Goal: Transaction & Acquisition: Obtain resource

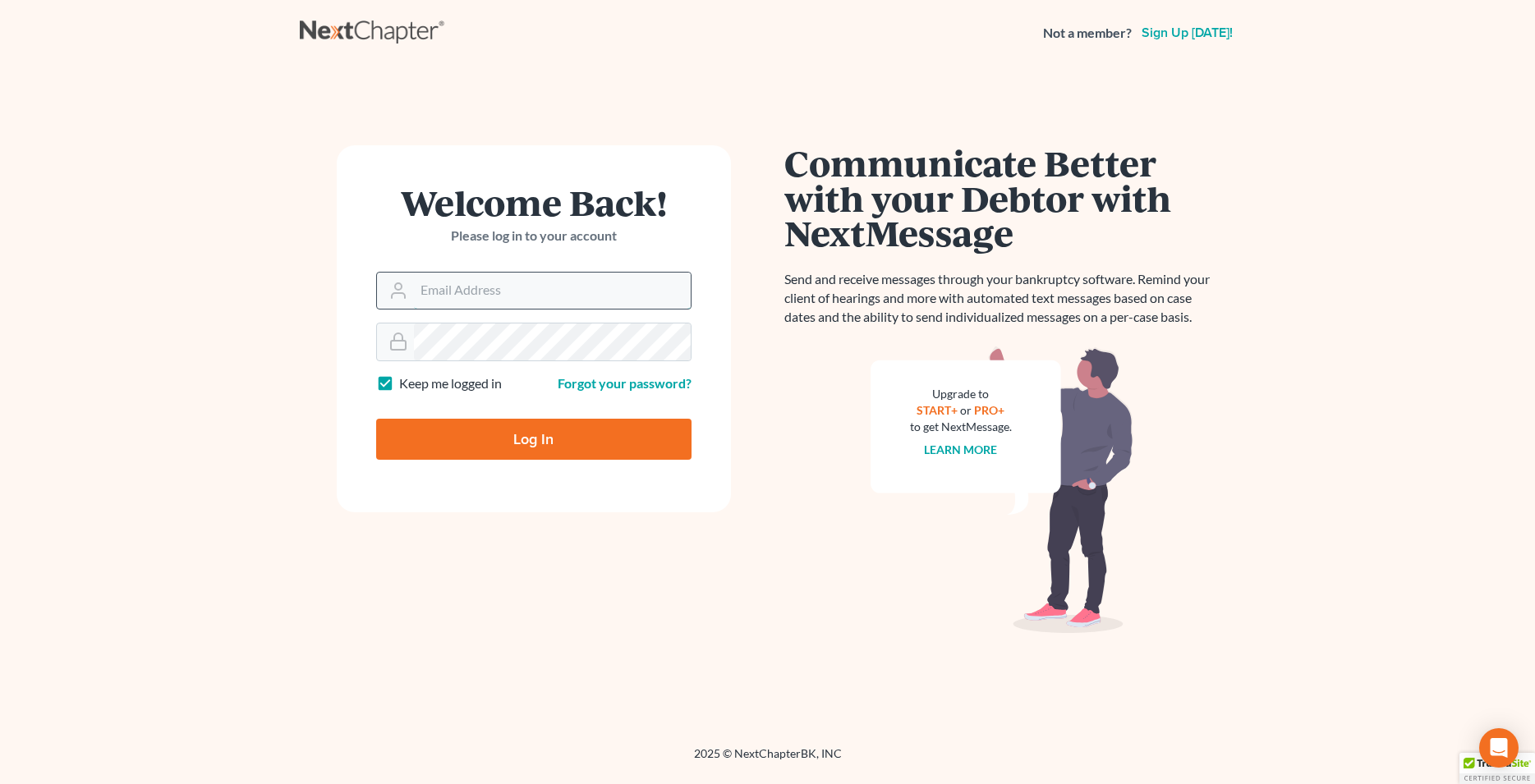
click at [478, 291] on input "Email Address" at bounding box center [552, 290] width 277 height 36
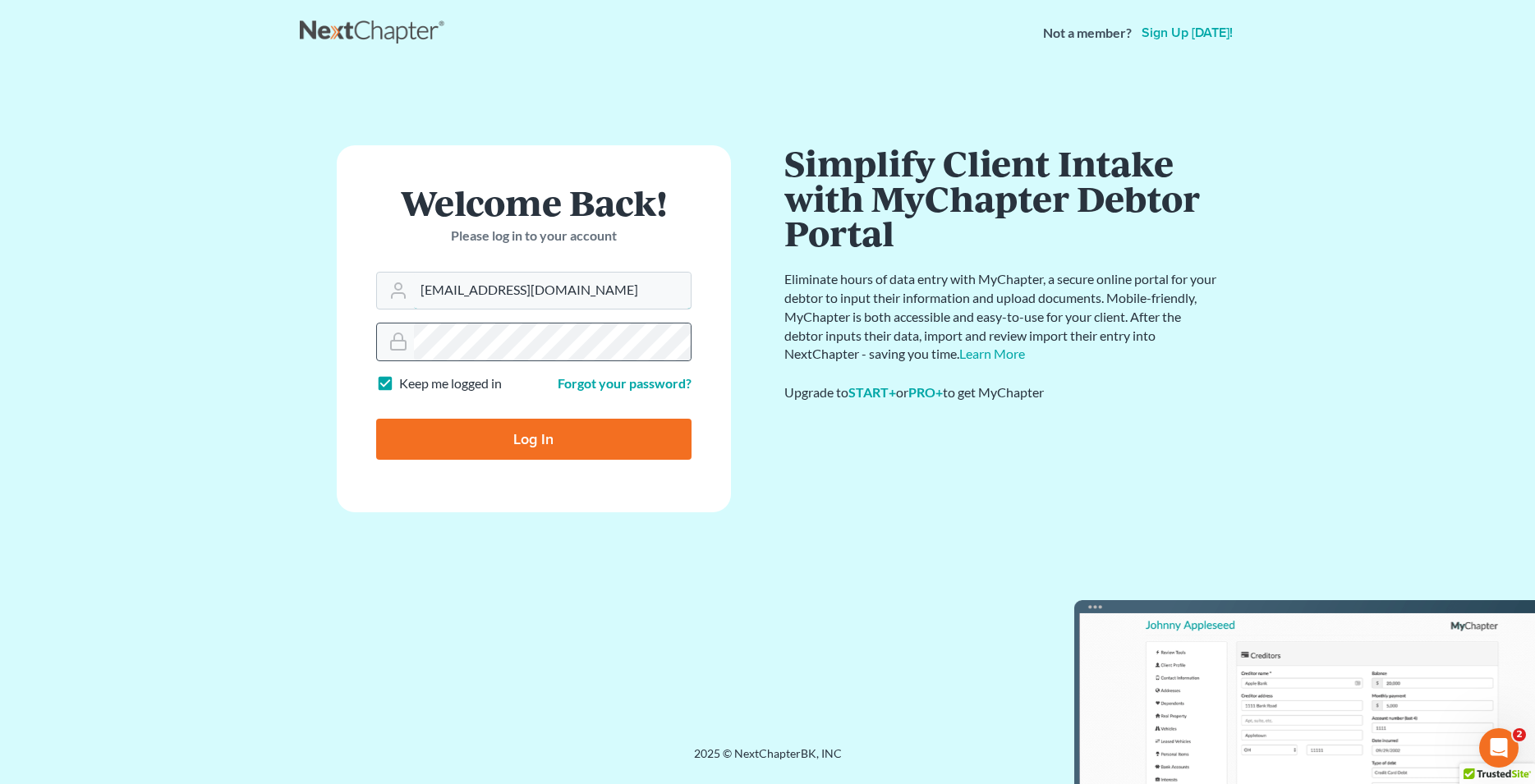
type input "Lafayette@calsadalaw.com"
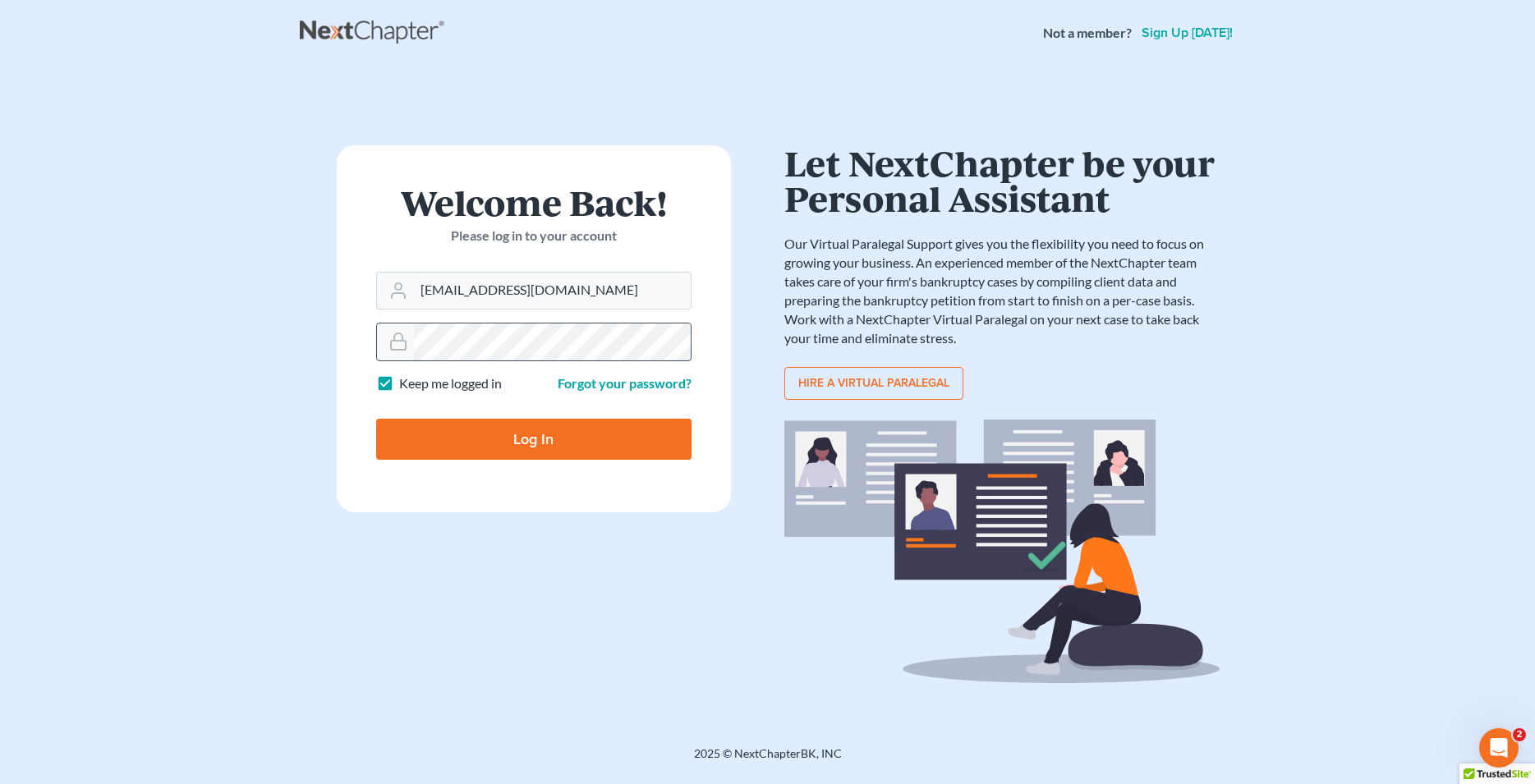
click at [376, 418] on input "Log In" at bounding box center [534, 439] width 315 height 41
type input "Thinking..."
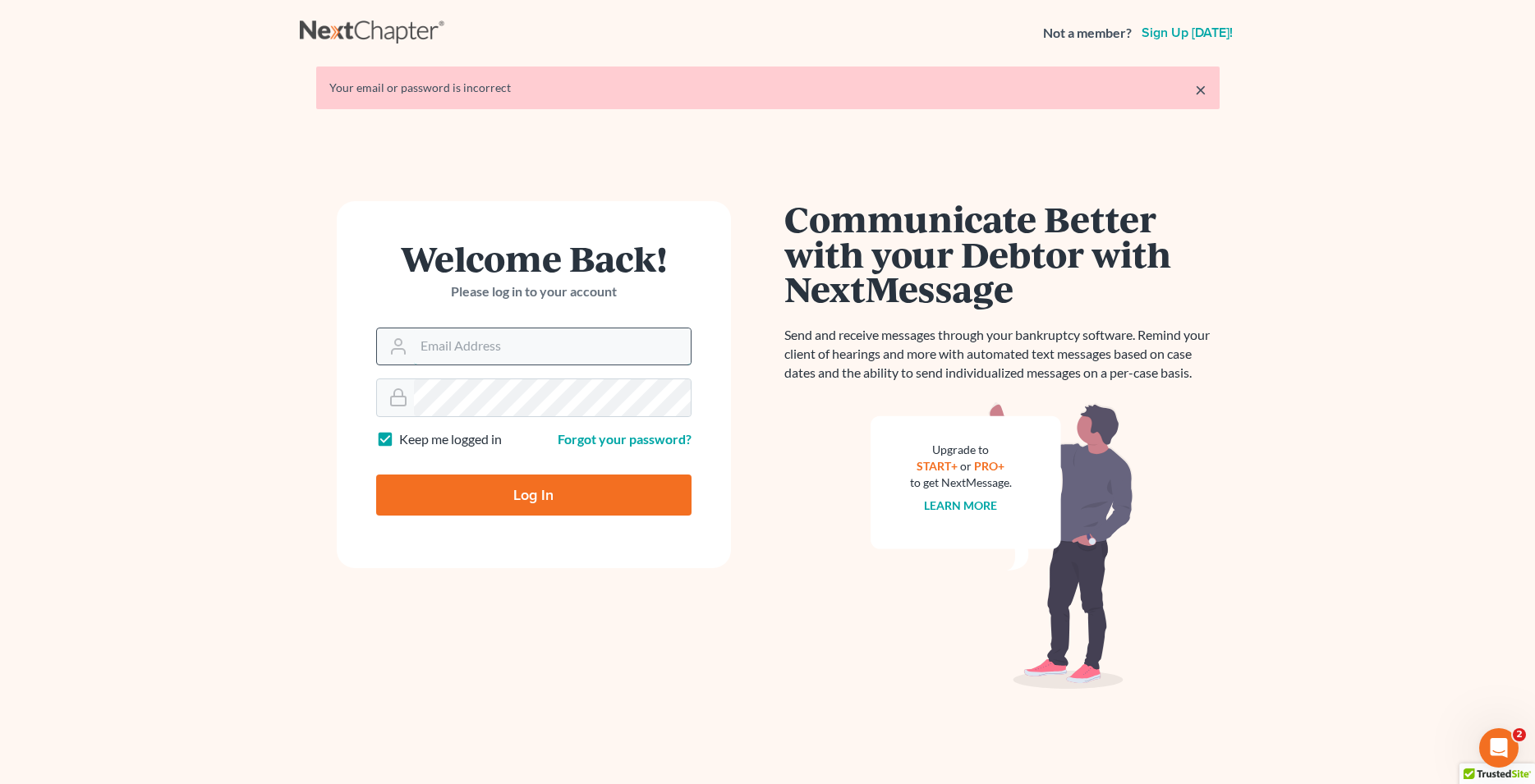
click at [495, 349] on input "Email Address" at bounding box center [552, 346] width 277 height 36
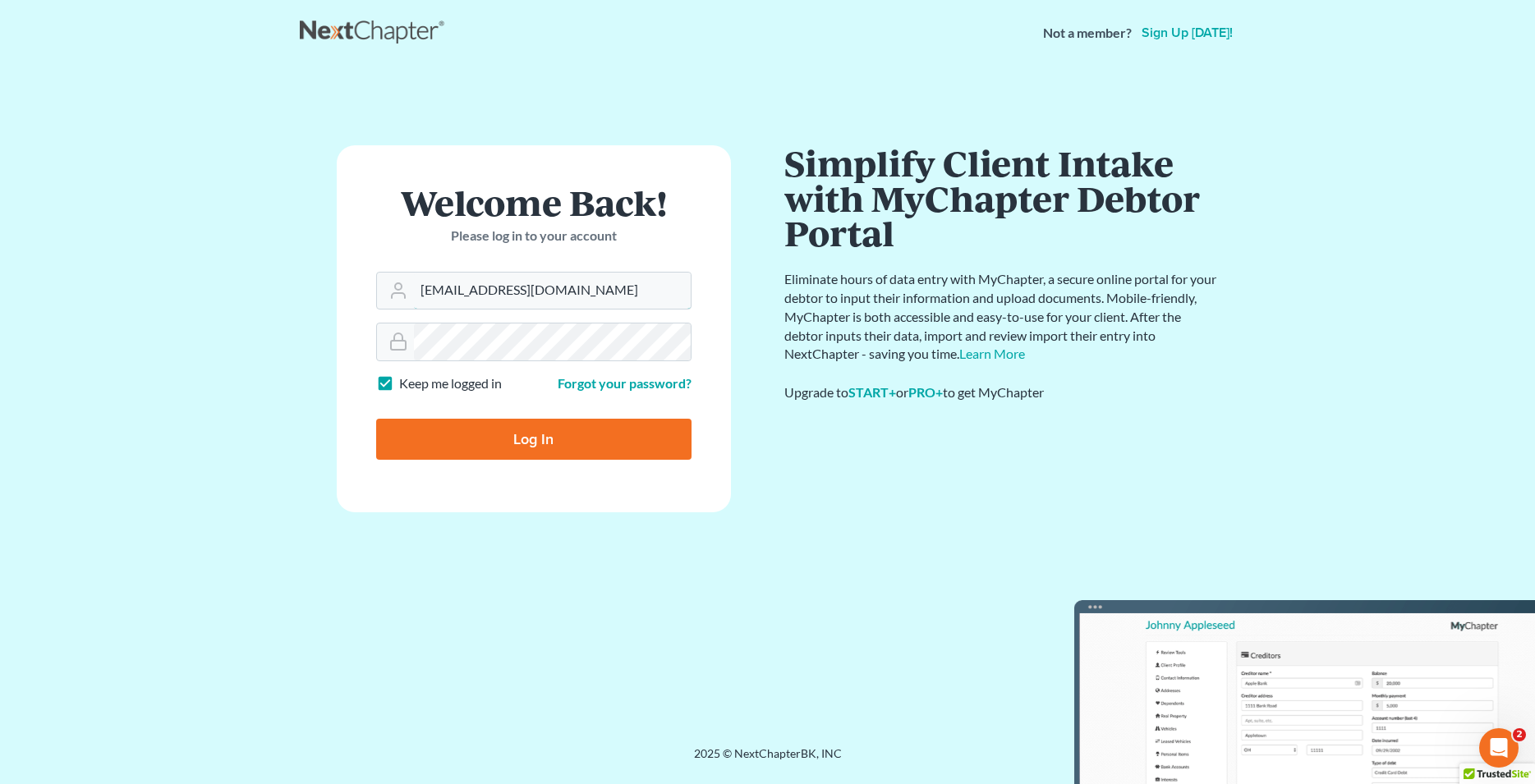
type input "[EMAIL_ADDRESS][DOMAIN_NAME]"
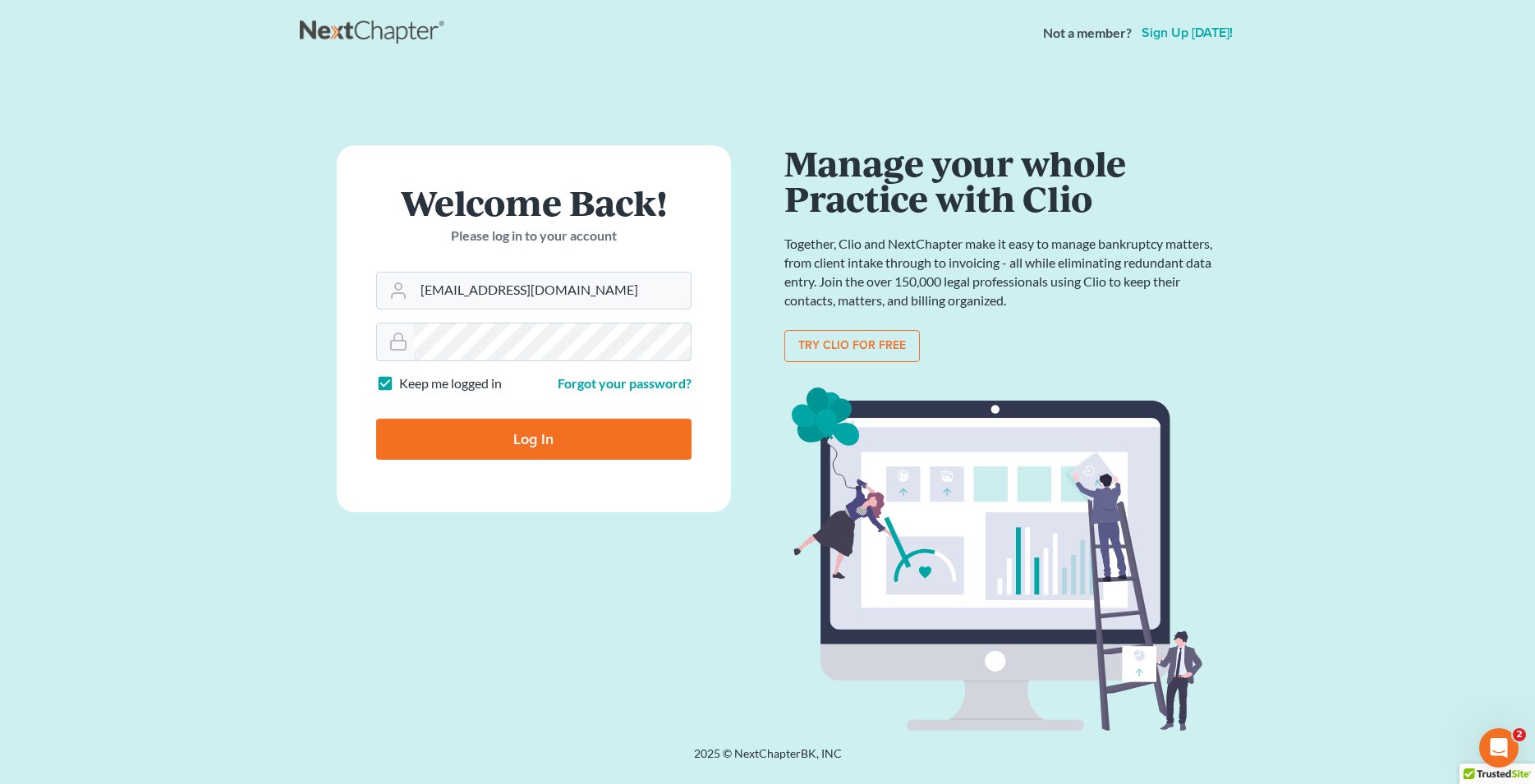
click at [376, 418] on input "Log In" at bounding box center [534, 439] width 315 height 41
type input "Thinking..."
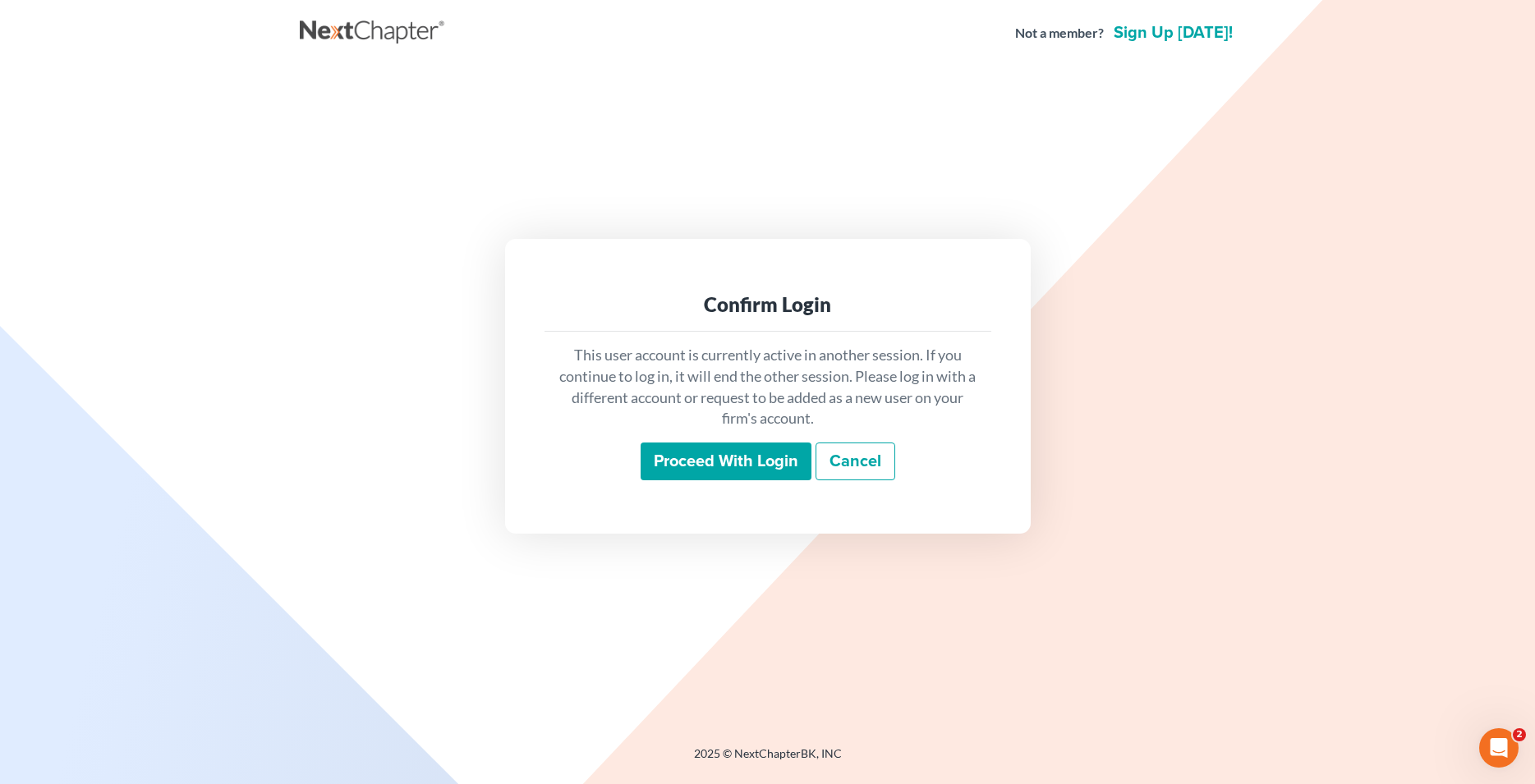
click at [714, 473] on input "Proceed with login" at bounding box center [726, 461] width 171 height 38
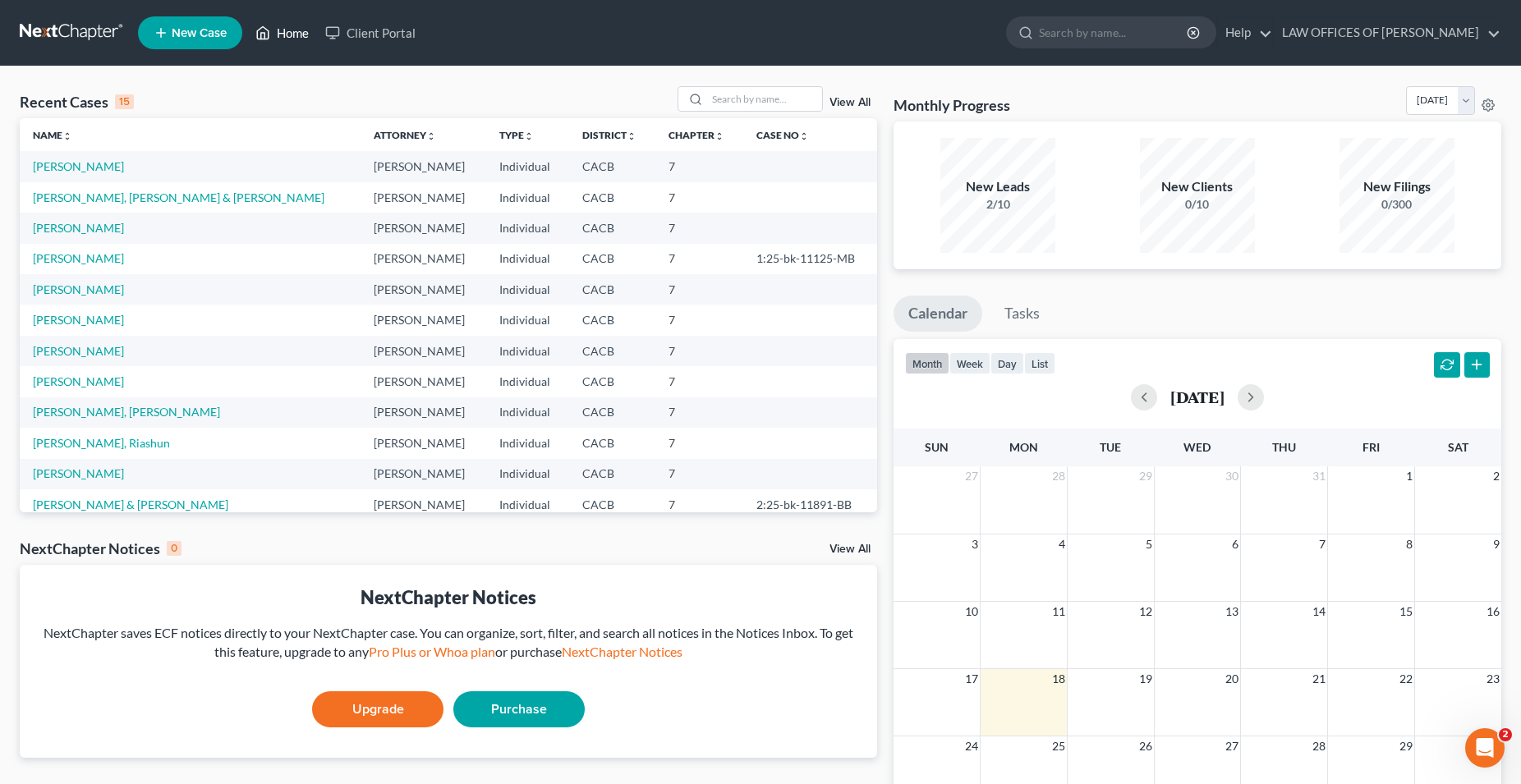
click at [300, 41] on link "Home" at bounding box center [281, 33] width 70 height 30
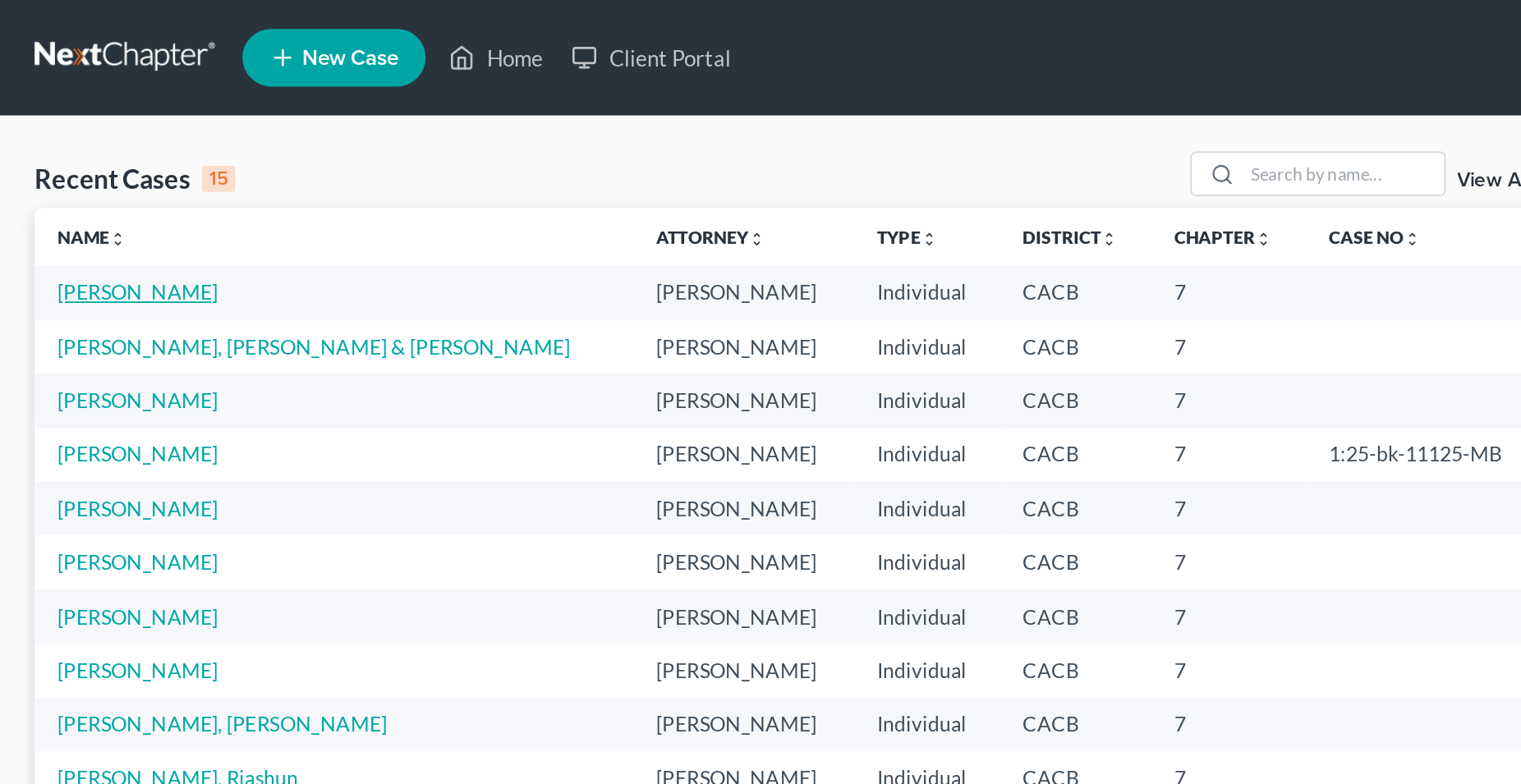
click at [63, 170] on link "Flores, Erika" at bounding box center [78, 166] width 91 height 14
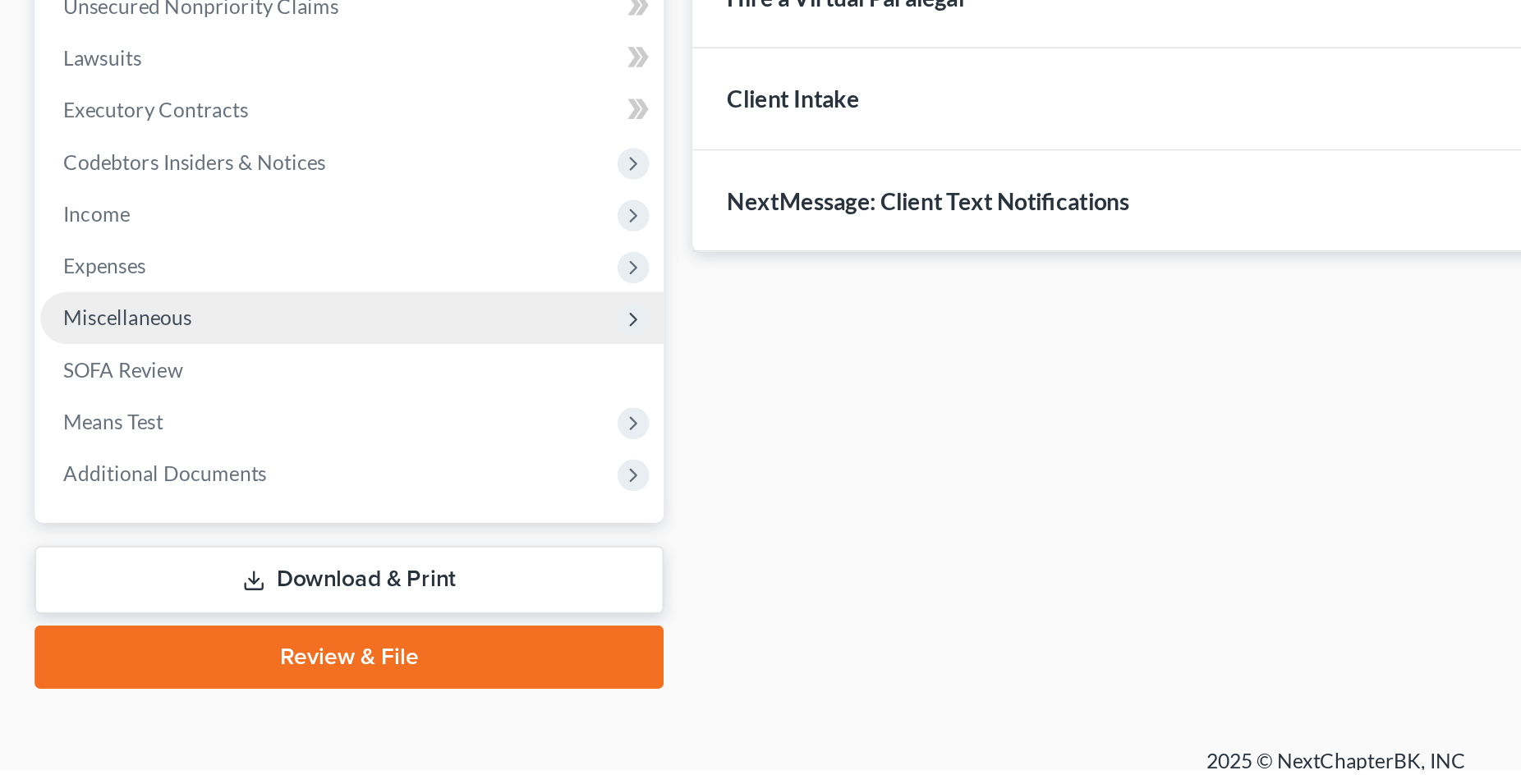
scroll to position [87, 0]
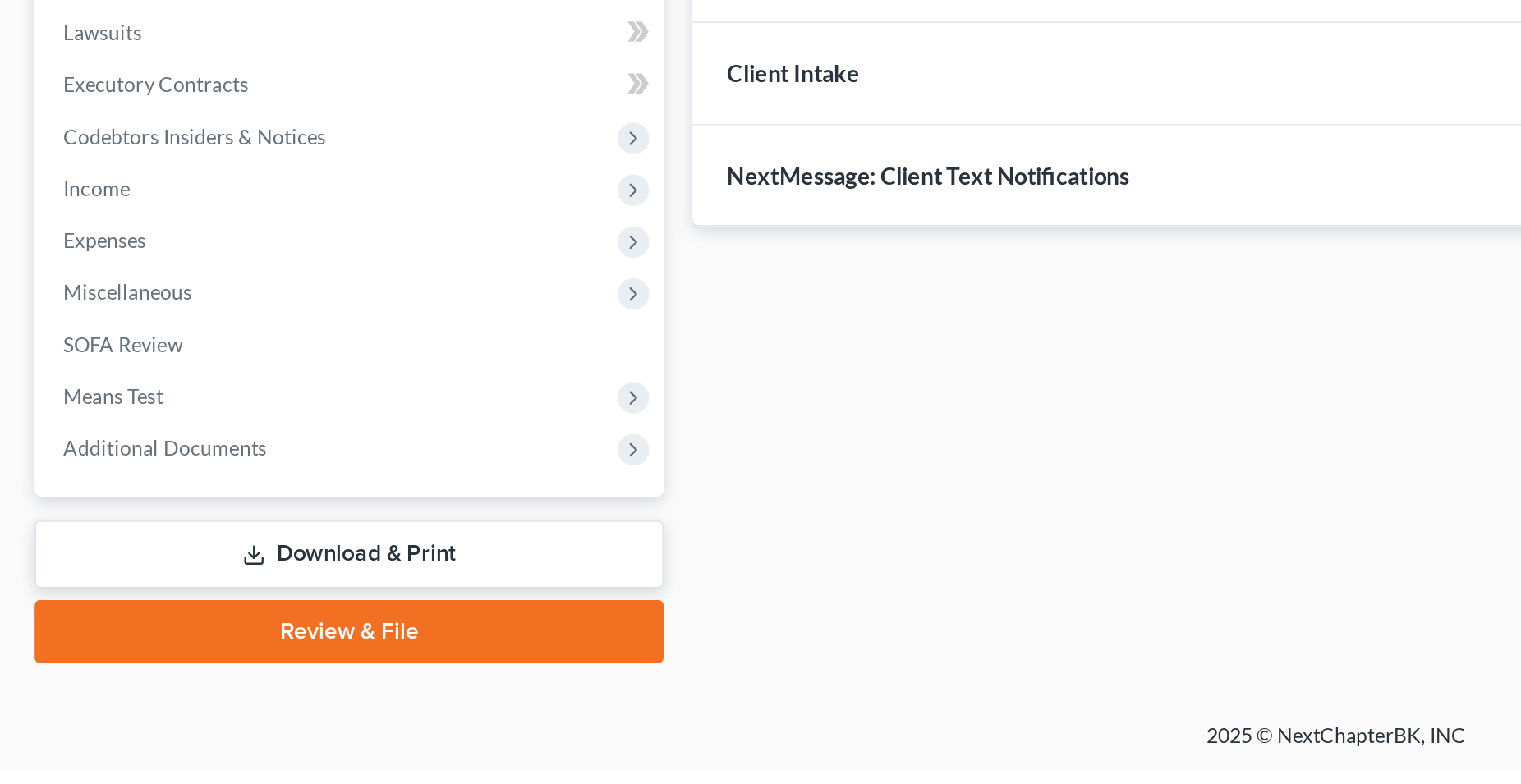
click at [206, 665] on link "Download & Print" at bounding box center [198, 662] width 358 height 39
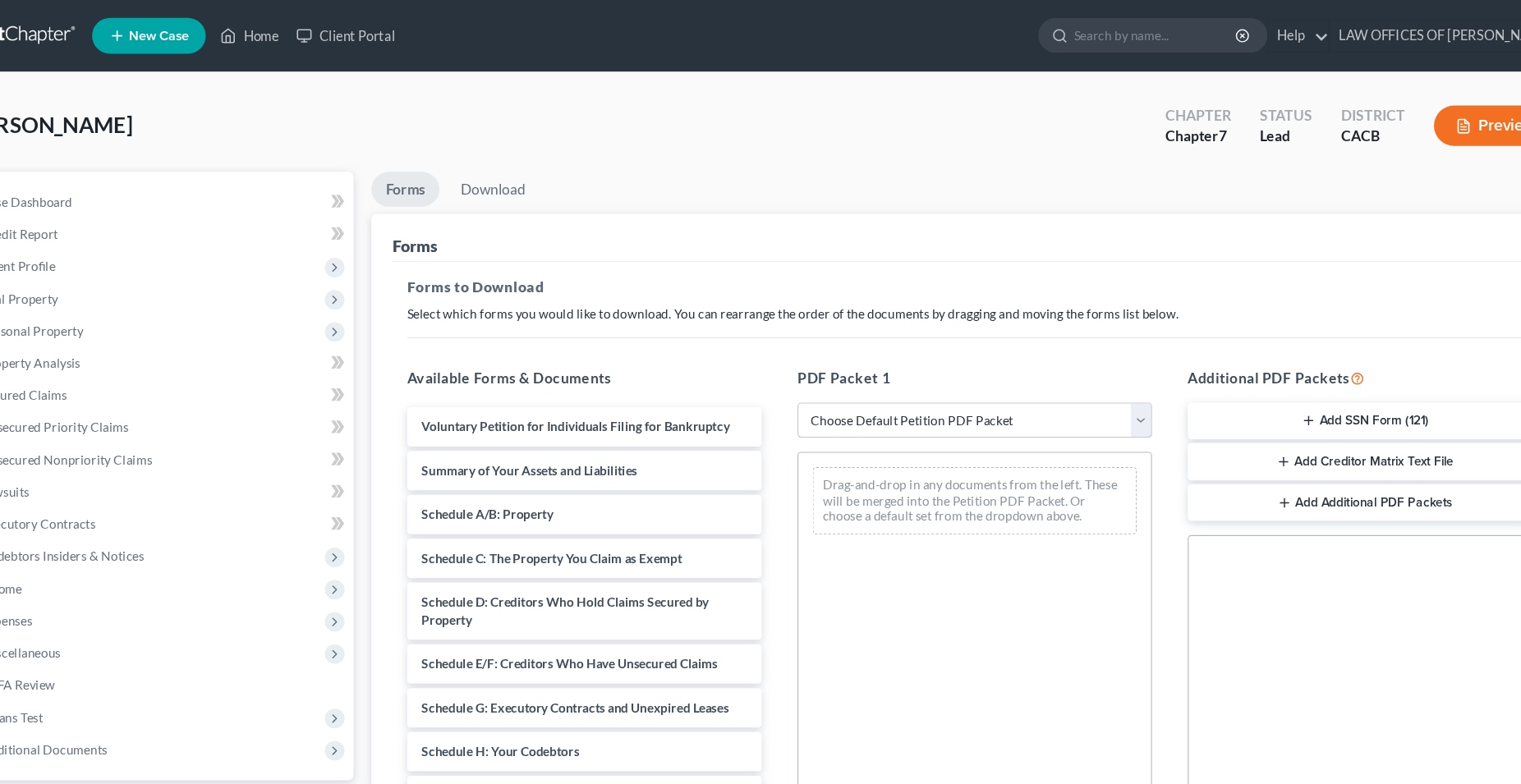
click at [785, 369] on select "Choose Default Petition PDF Packet Complete Bankruptcy Petition (all forms and …" at bounding box center [947, 385] width 325 height 33
select select "0"
click option "Complete Bankruptcy Petition (all forms and schedules)" at bounding box center [0, 0] width 0 height 0
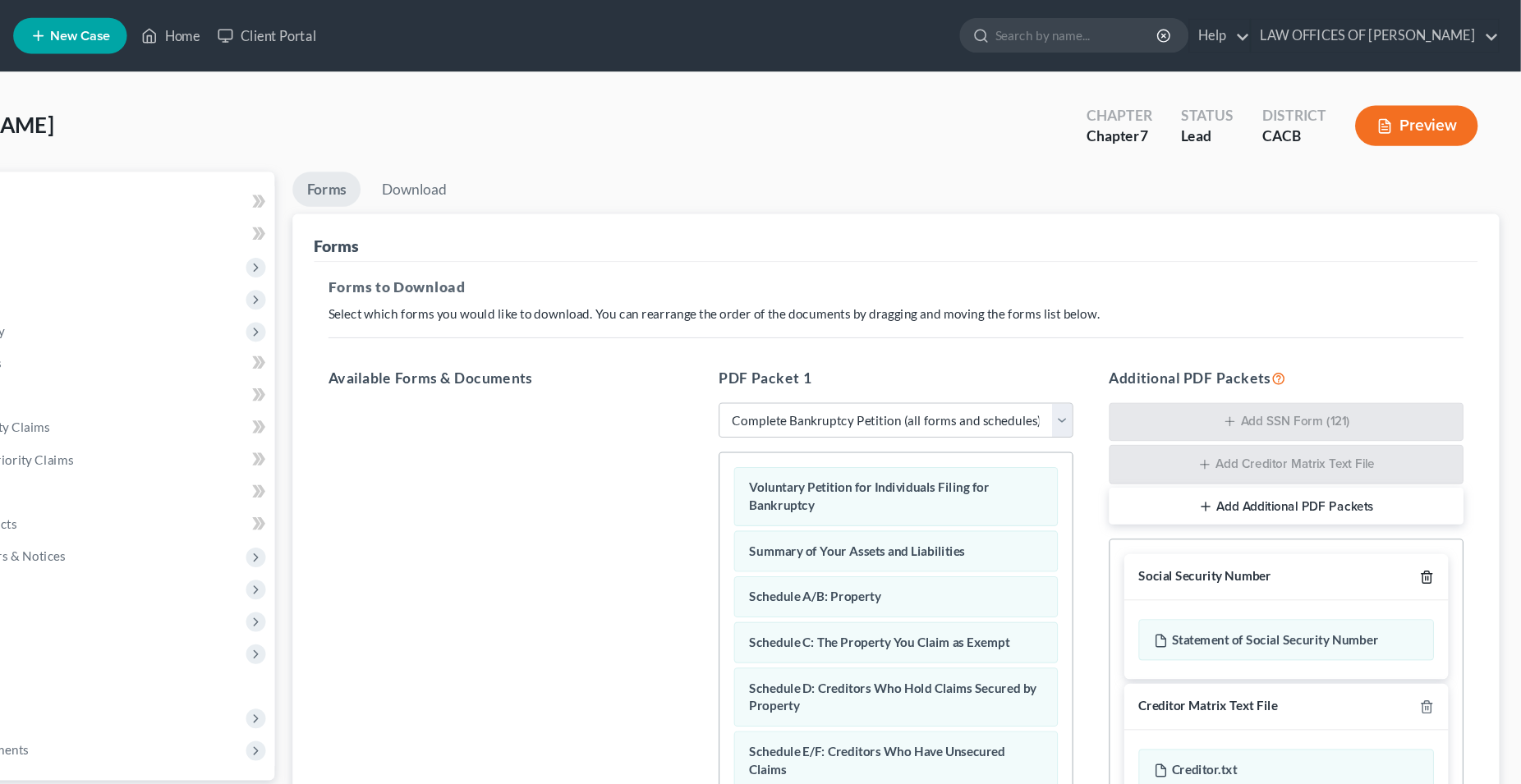
click at [1440, 528] on icon "button" at bounding box center [1434, 529] width 13 height 13
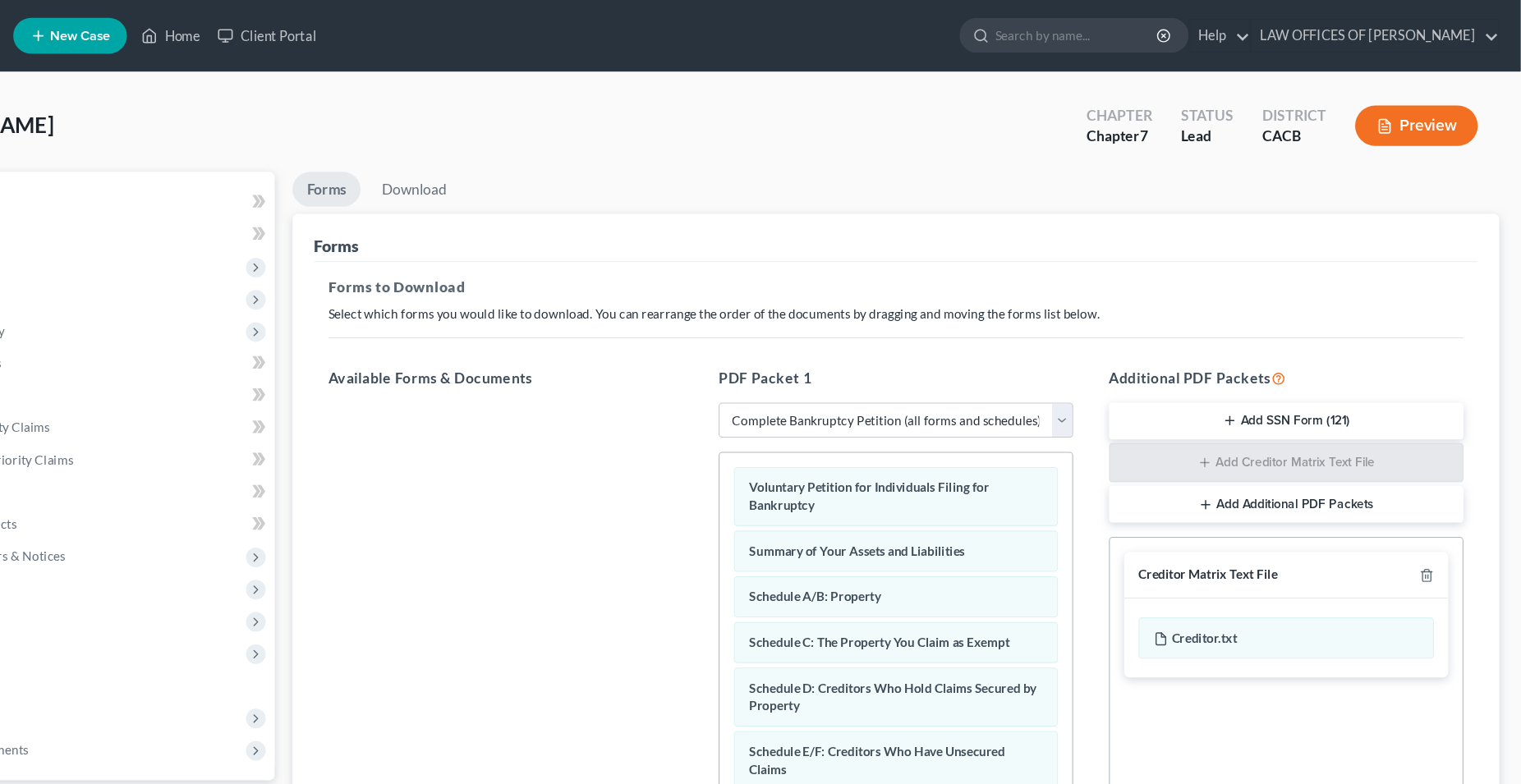
click at [1440, 535] on div "Creditor Matrix Text File" at bounding box center [1305, 528] width 297 height 42
click at [1440, 532] on icon "button" at bounding box center [1434, 528] width 13 height 13
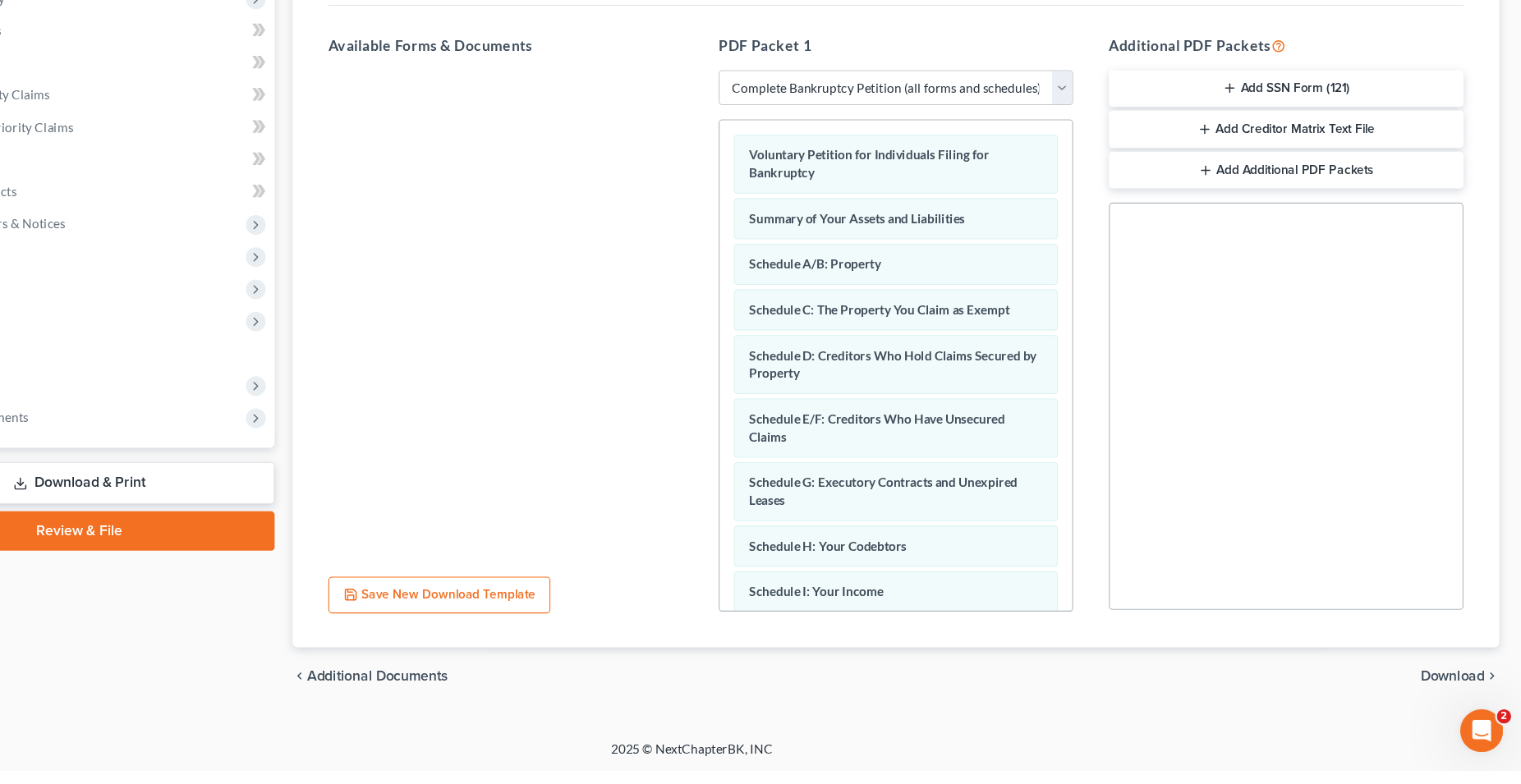
scroll to position [229, 0]
click at [1452, 694] on span "Download" at bounding box center [1458, 696] width 59 height 13
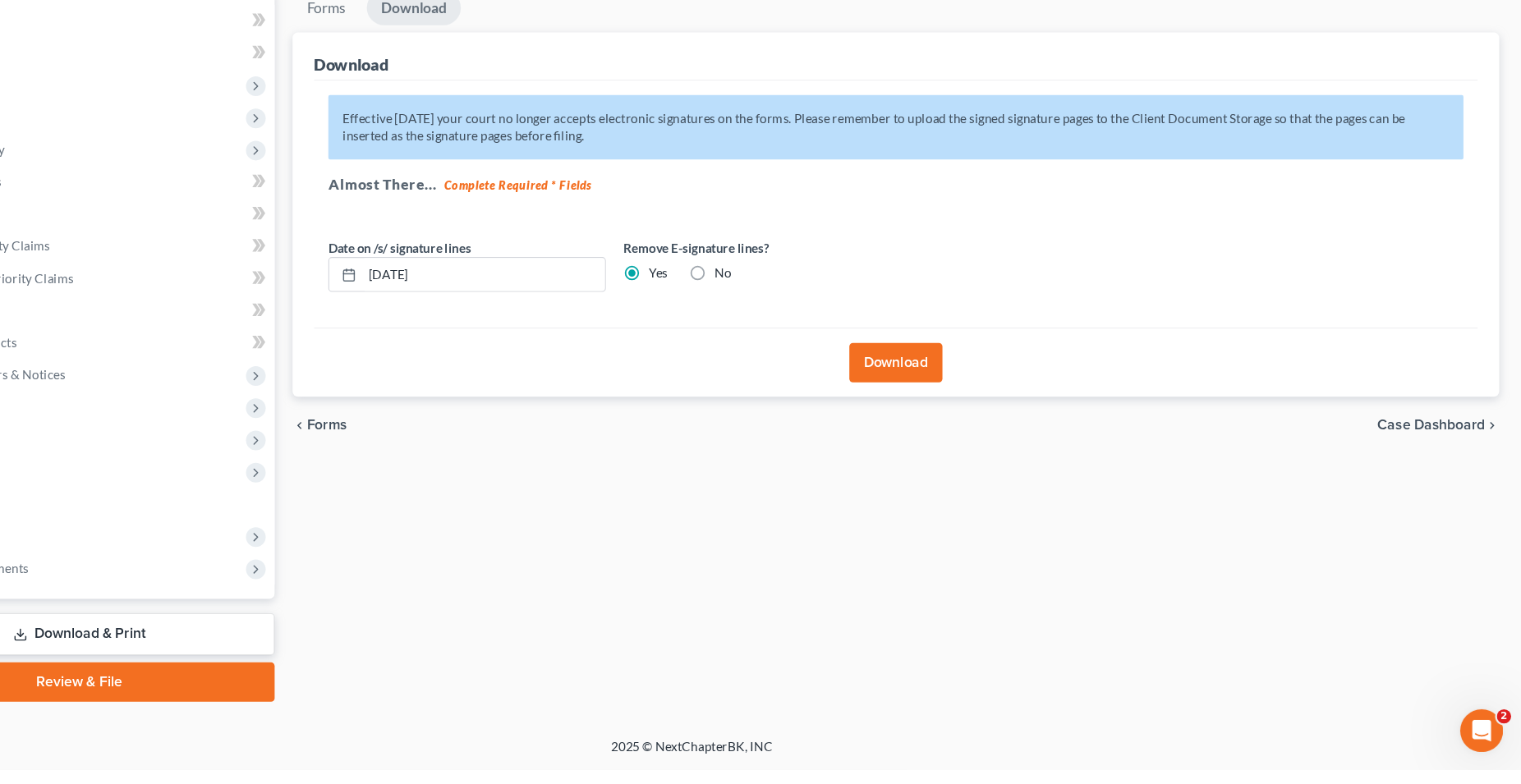
scroll to position [86, 0]
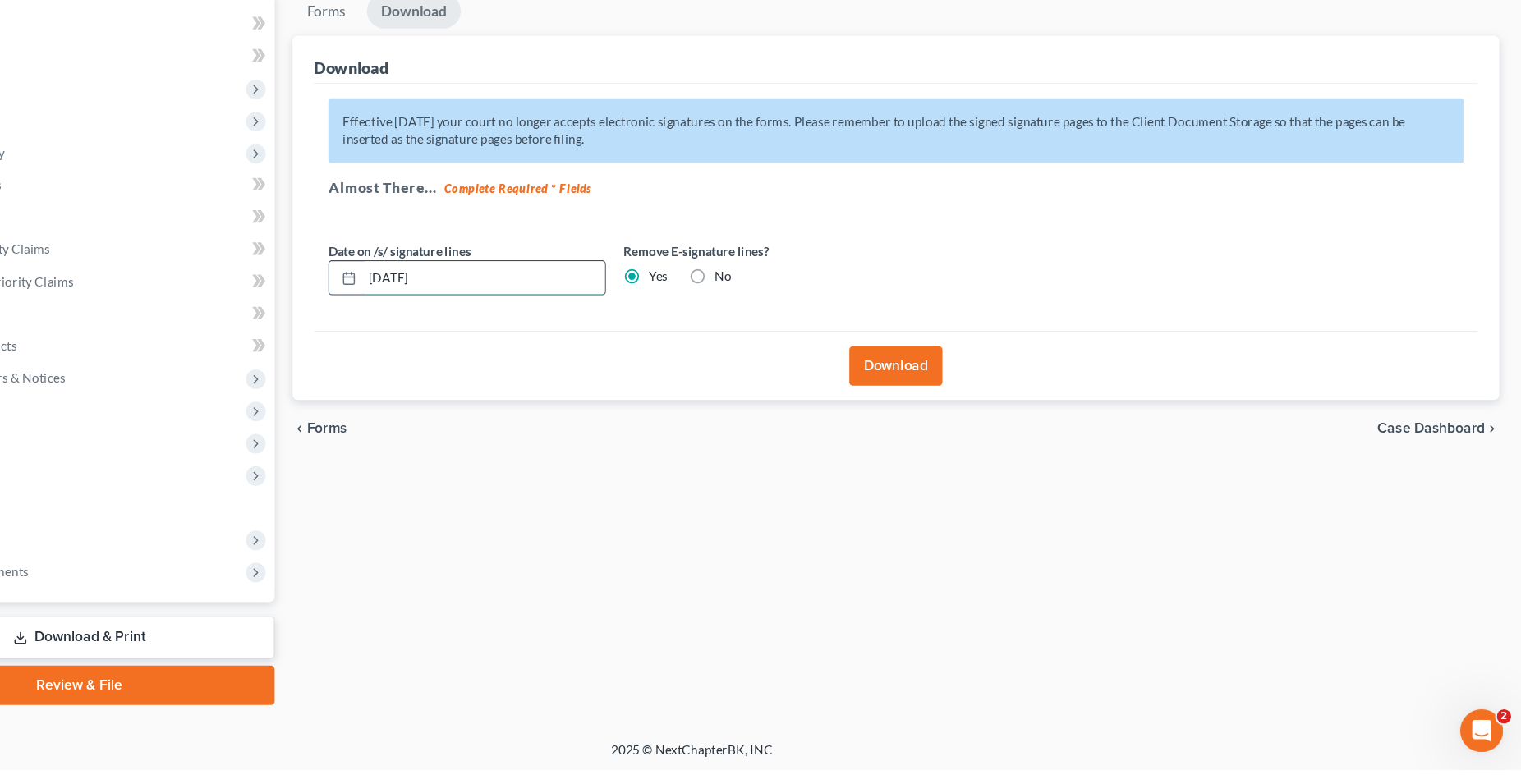
drag, startPoint x: 611, startPoint y: 335, endPoint x: 450, endPoint y: 338, distance: 161.0
click at [458, 338] on input "08/18/2025" at bounding box center [569, 332] width 223 height 31
click at [958, 407] on button "Download" at bounding box center [947, 412] width 85 height 36
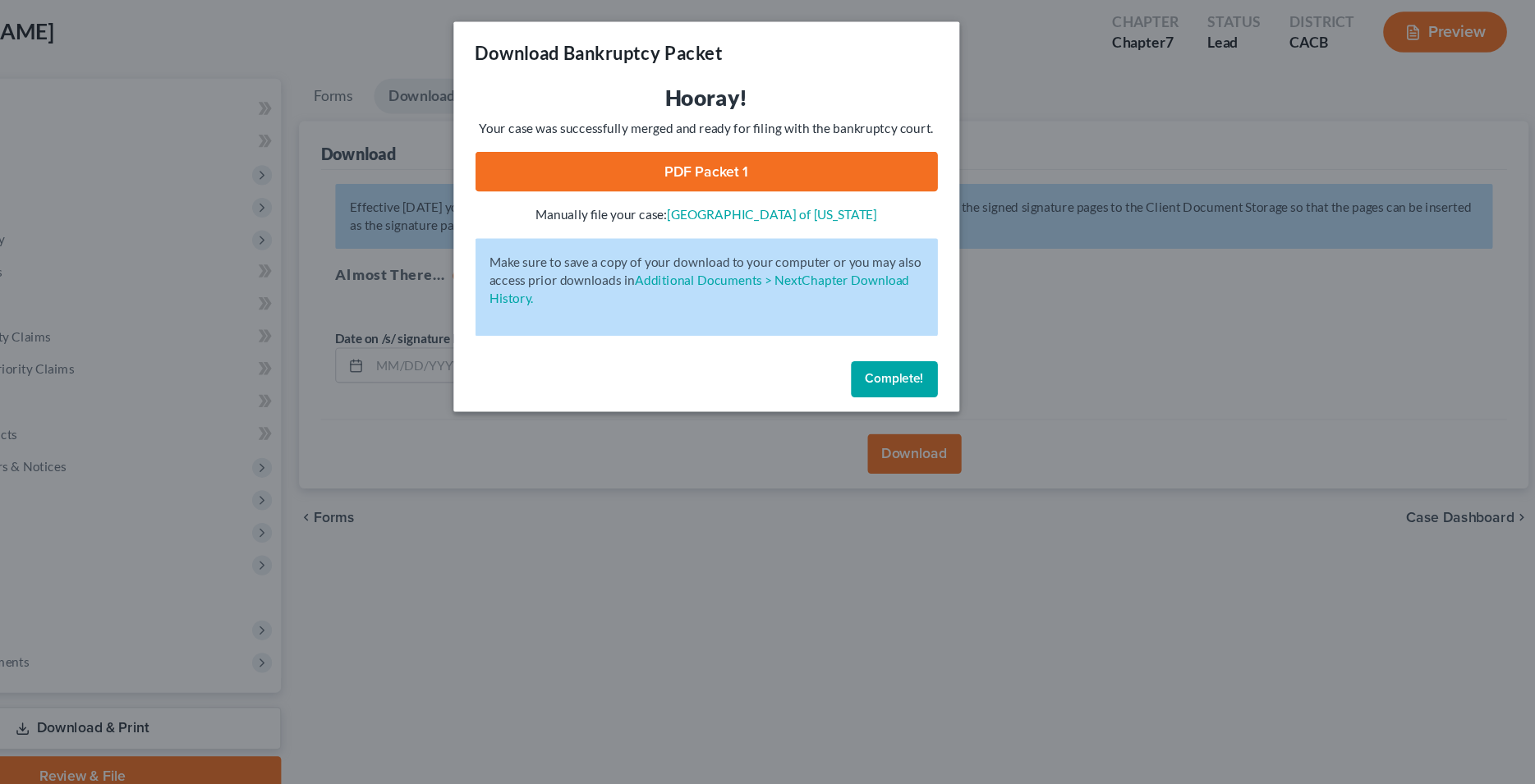
click at [787, 161] on link "PDF Packet 1" at bounding box center [768, 156] width 420 height 36
click at [951, 343] on span "Complete!" at bounding box center [938, 344] width 53 height 14
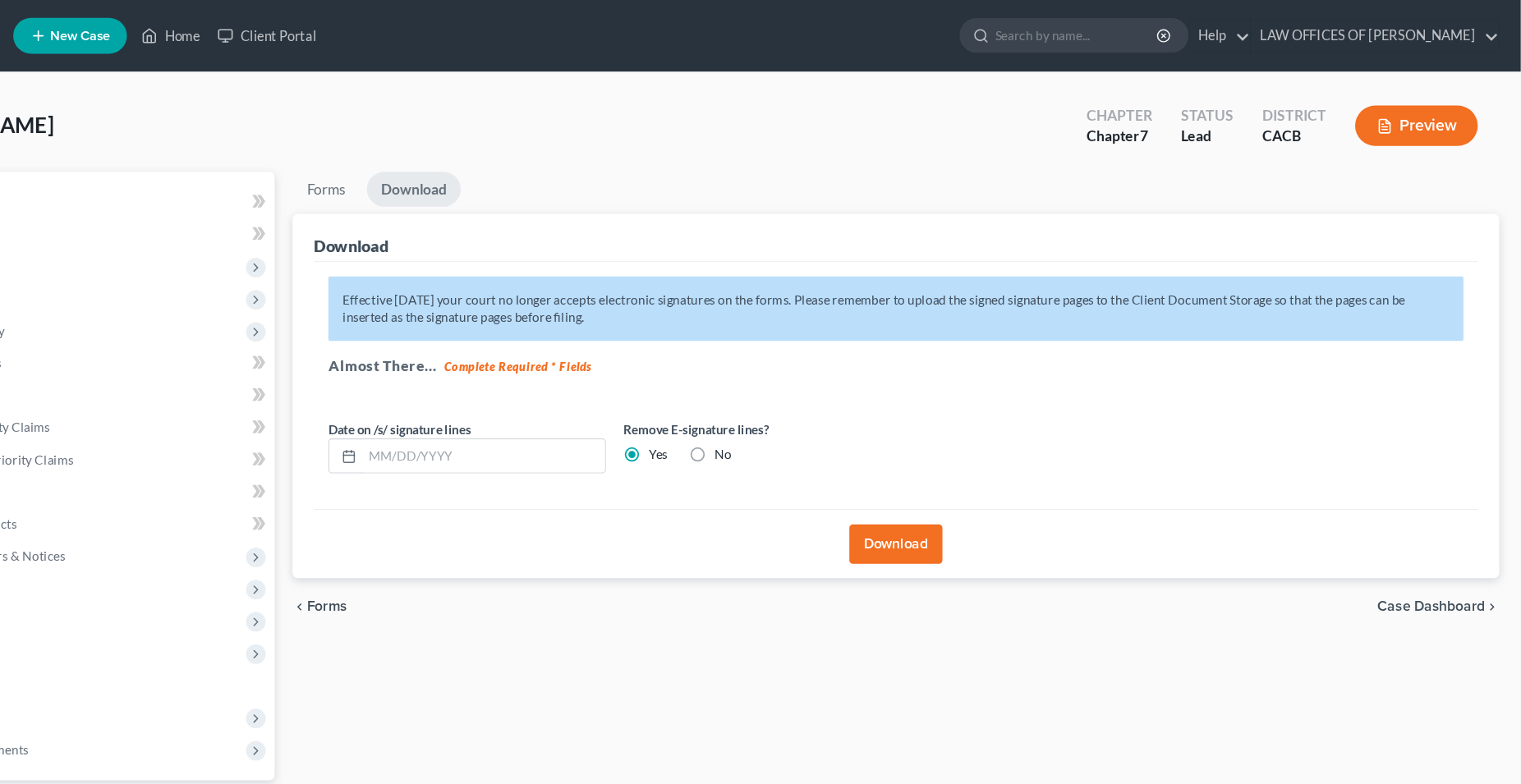
scroll to position [0, 0]
click at [275, 34] on link "Home" at bounding box center [281, 33] width 70 height 30
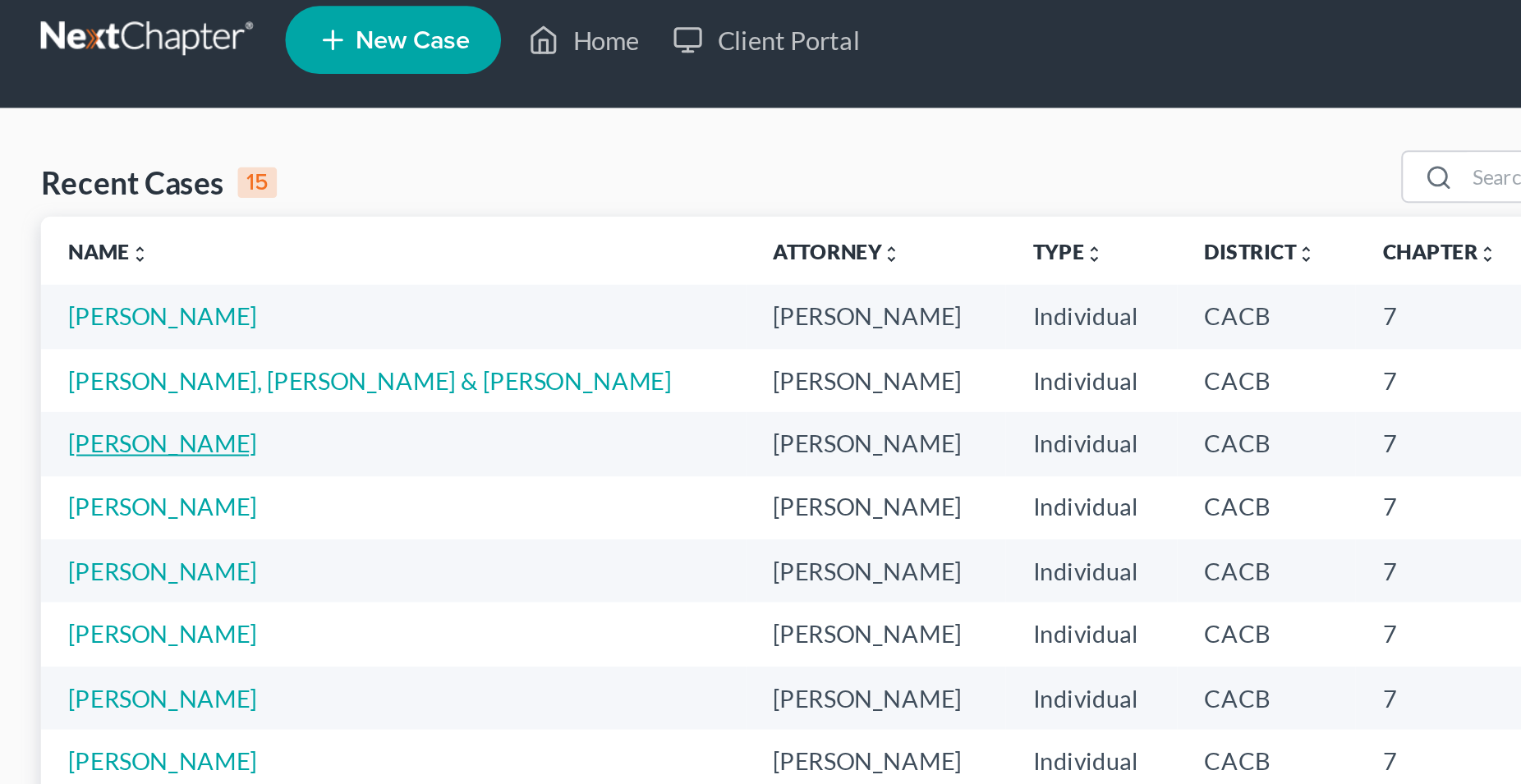
click at [84, 232] on link "Diaz, Guadalupe" at bounding box center [78, 228] width 91 height 14
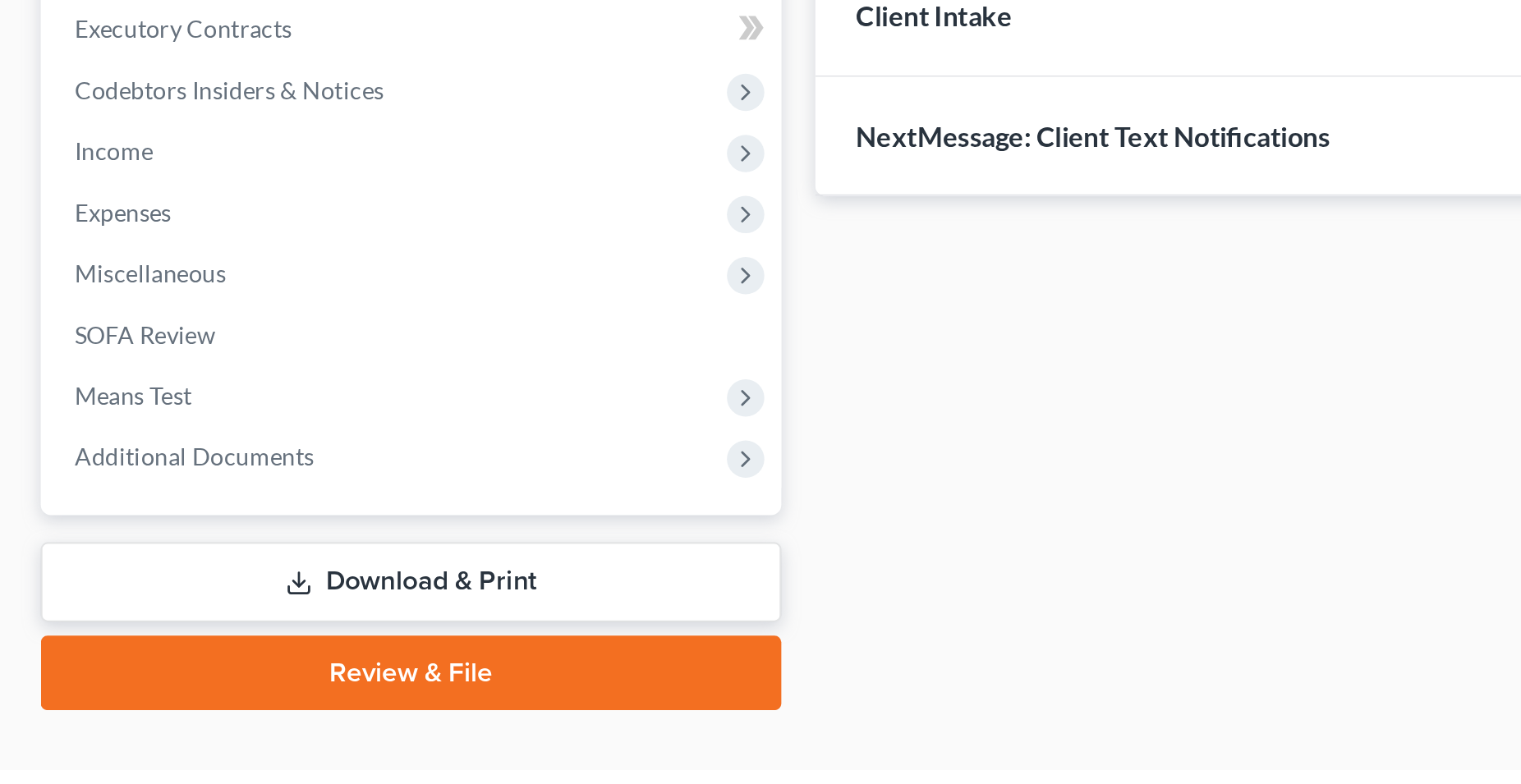
scroll to position [86, 0]
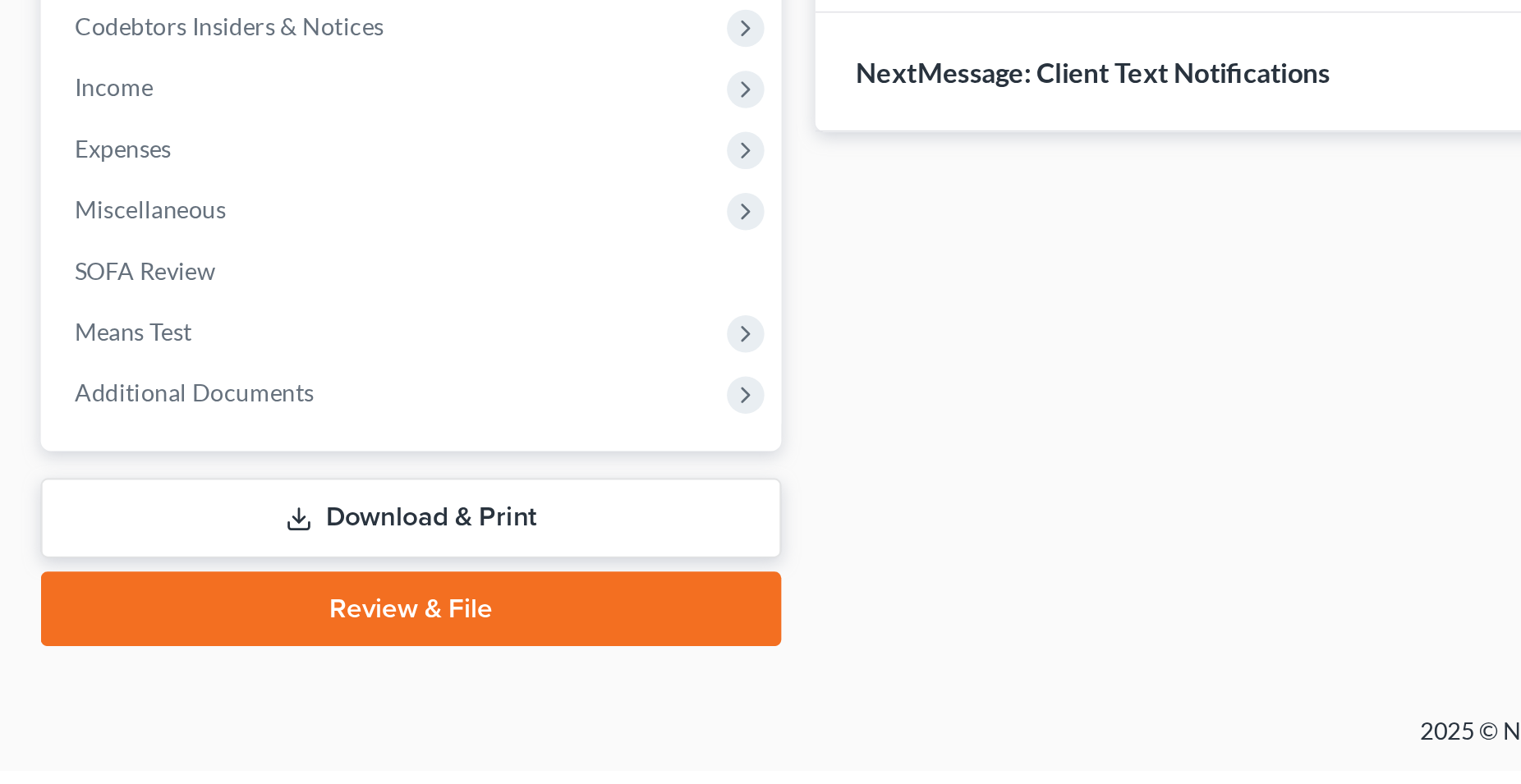
click at [212, 661] on link "Download & Print" at bounding box center [198, 662] width 358 height 39
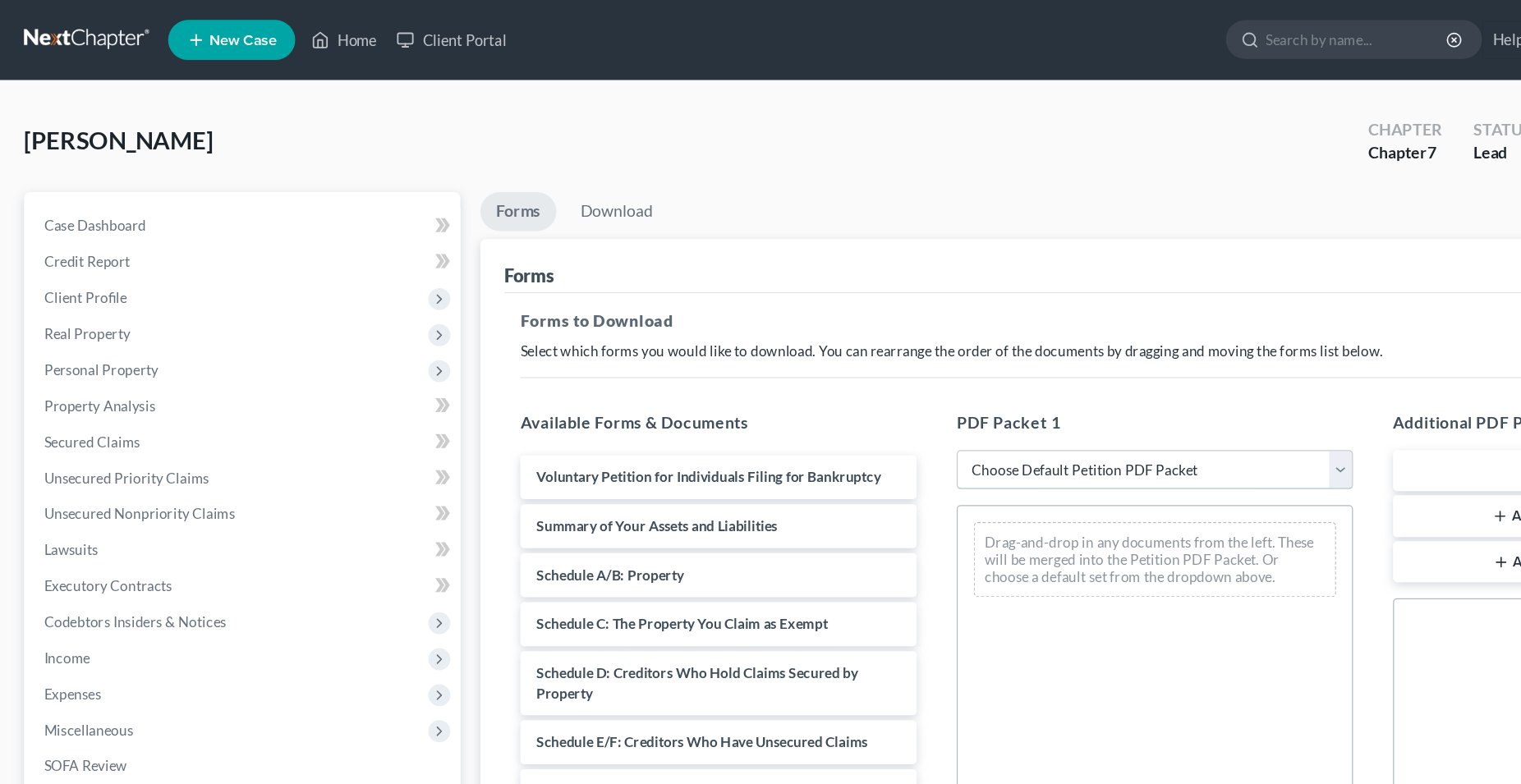
click at [785, 369] on select "Choose Default Petition PDF Packet Complete Bankruptcy Petition (all forms and …" at bounding box center [947, 385] width 325 height 33
select select "0"
click option "Complete Bankruptcy Petition (all forms and schedules)" at bounding box center [0, 0] width 0 height 0
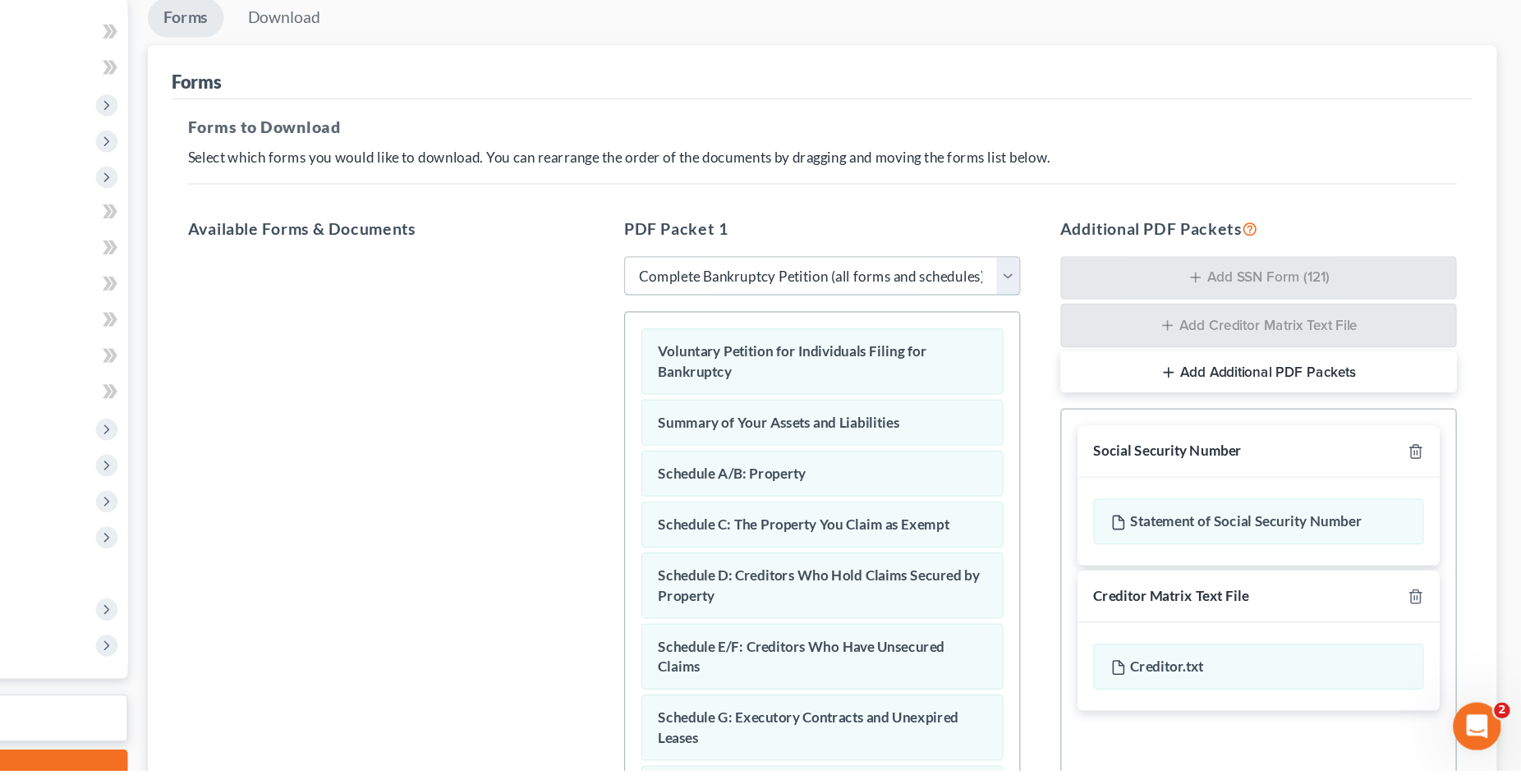
scroll to position [15, 0]
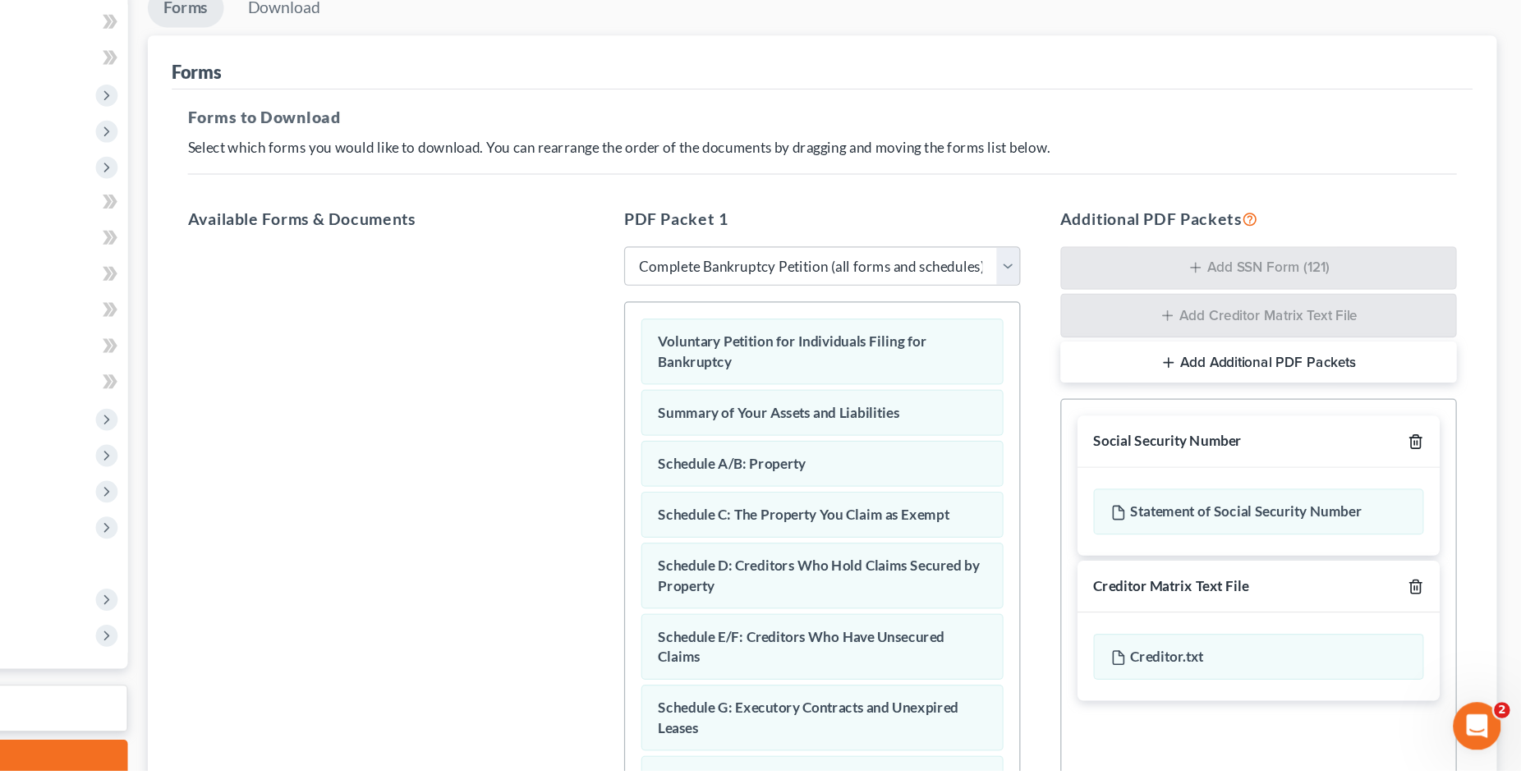
click at [1434, 513] on icon "button" at bounding box center [1434, 514] width 13 height 13
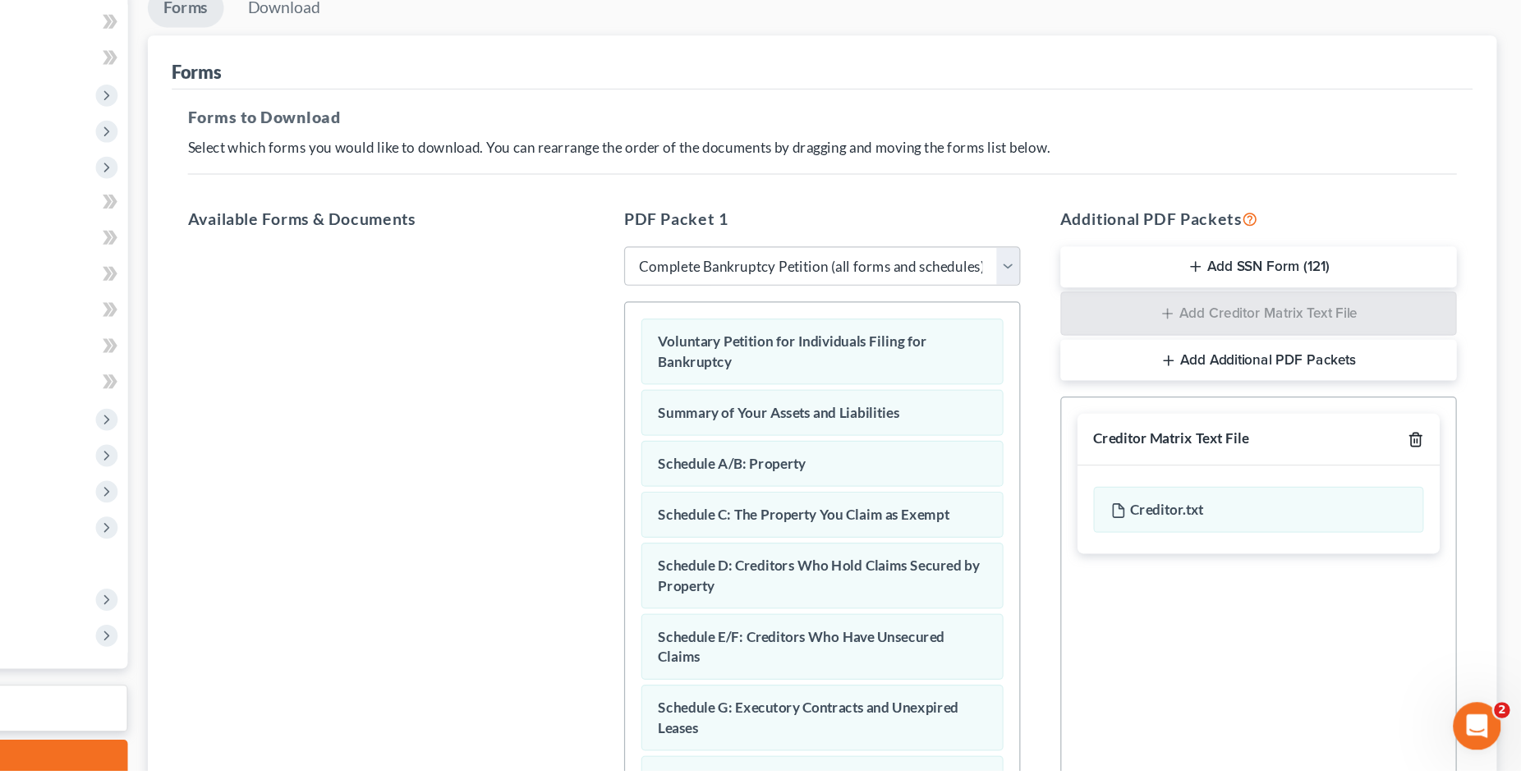
click at [1431, 512] on icon "button" at bounding box center [1434, 514] width 7 height 11
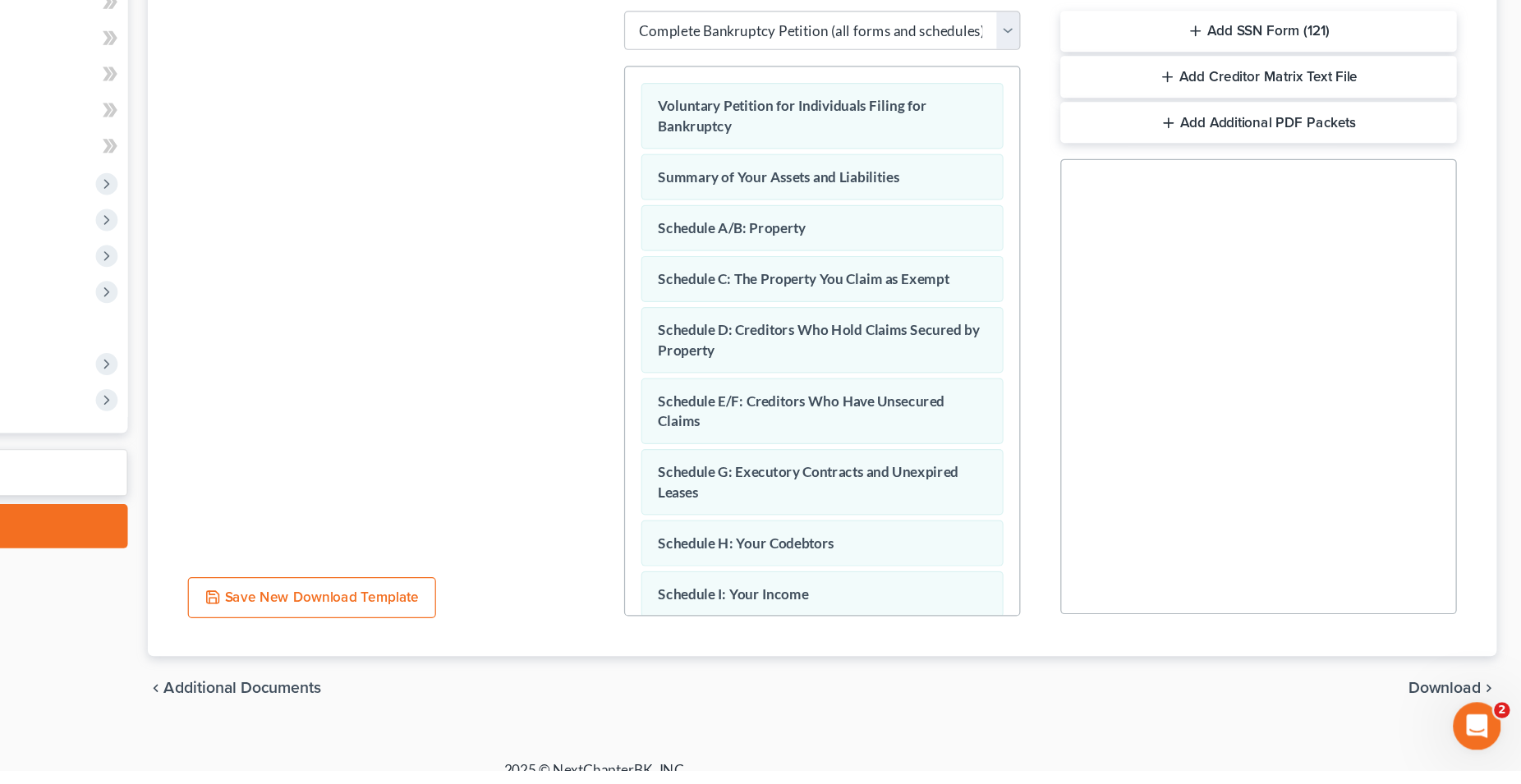
scroll to position [229, 0]
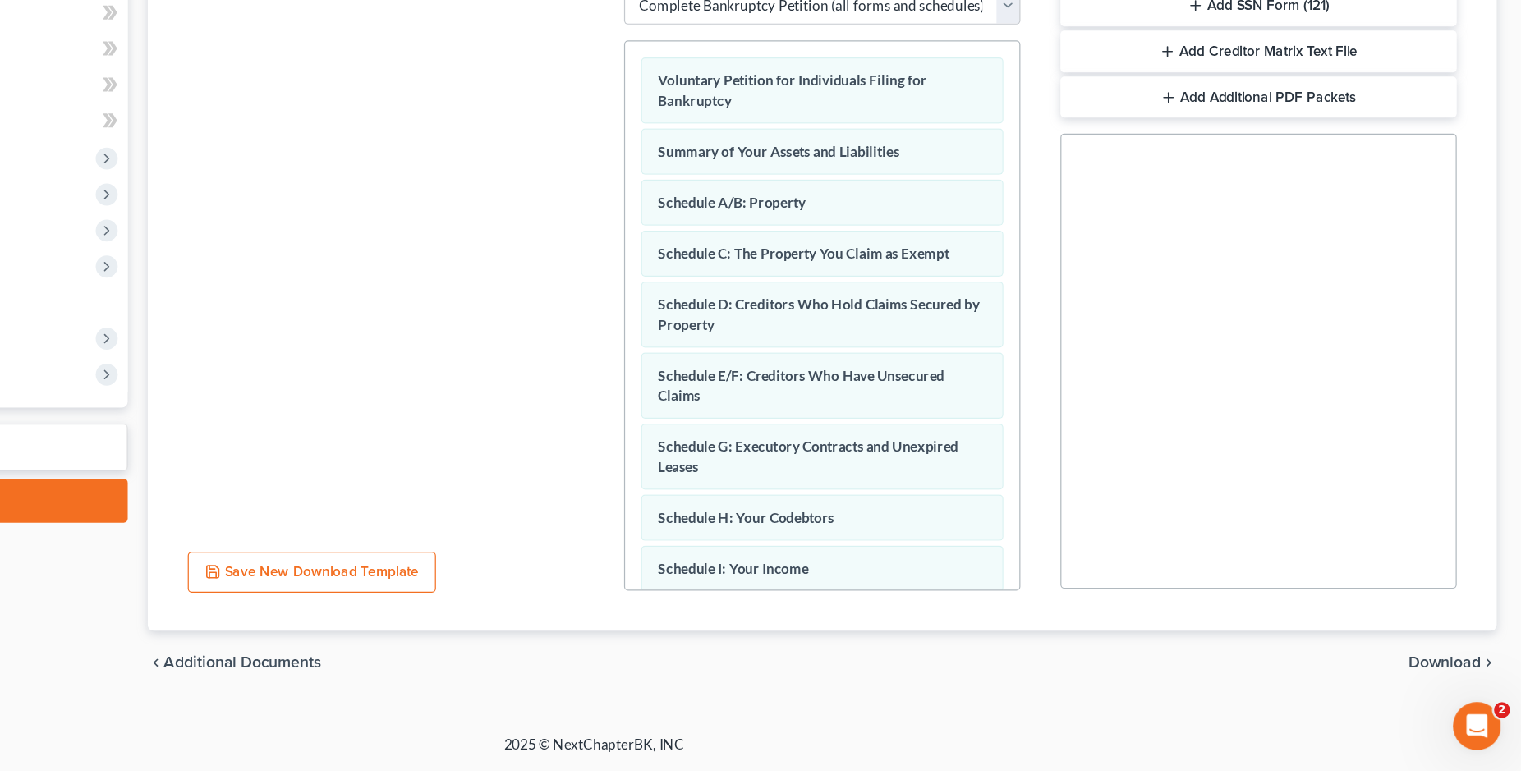
click at [1442, 699] on span "Download" at bounding box center [1458, 696] width 59 height 13
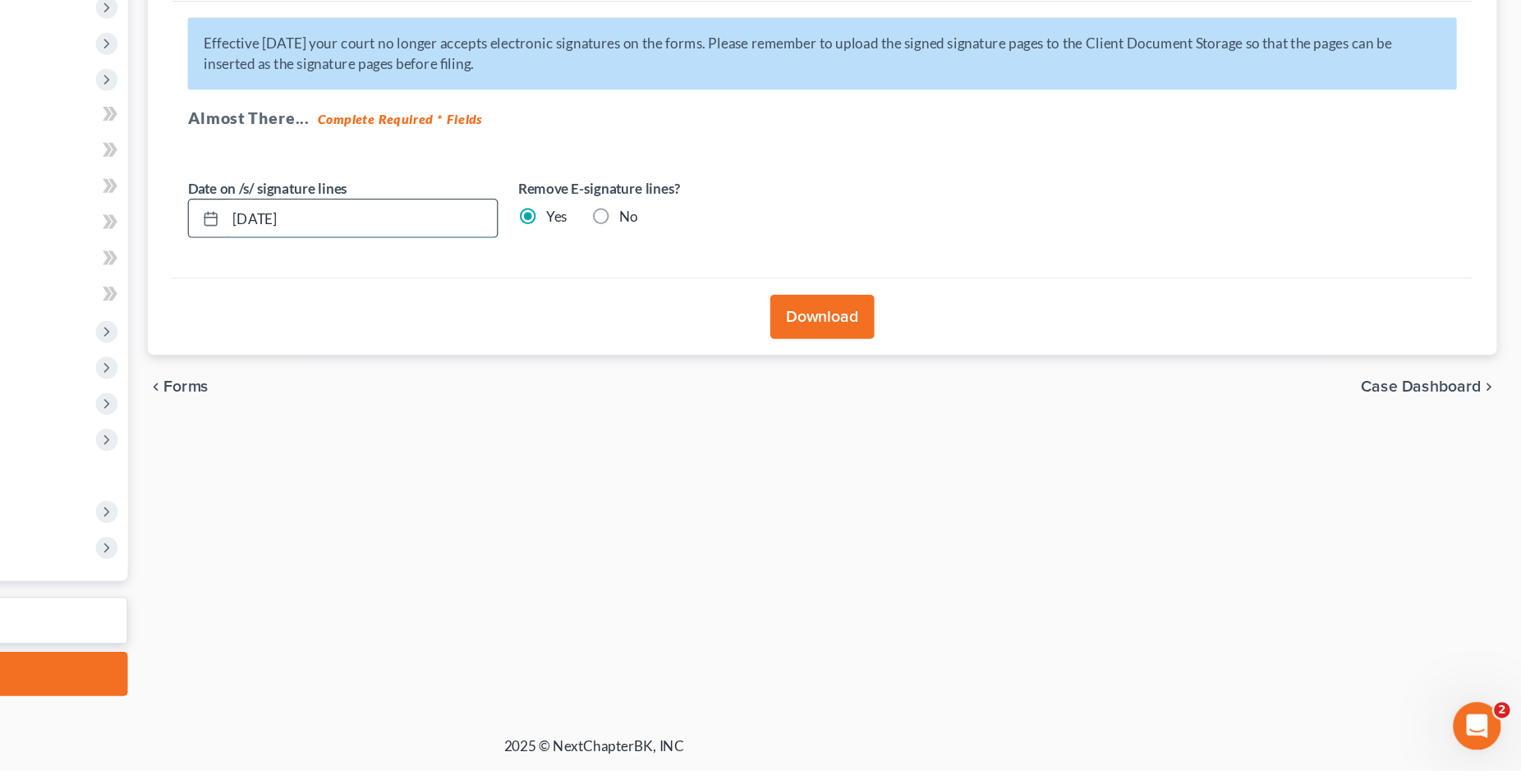
drag, startPoint x: 602, startPoint y: 323, endPoint x: 463, endPoint y: 329, distance: 139.1
click at [463, 329] on input "08/18/2025" at bounding box center [569, 331] width 223 height 31
click at [950, 411] on button "Download" at bounding box center [947, 411] width 85 height 36
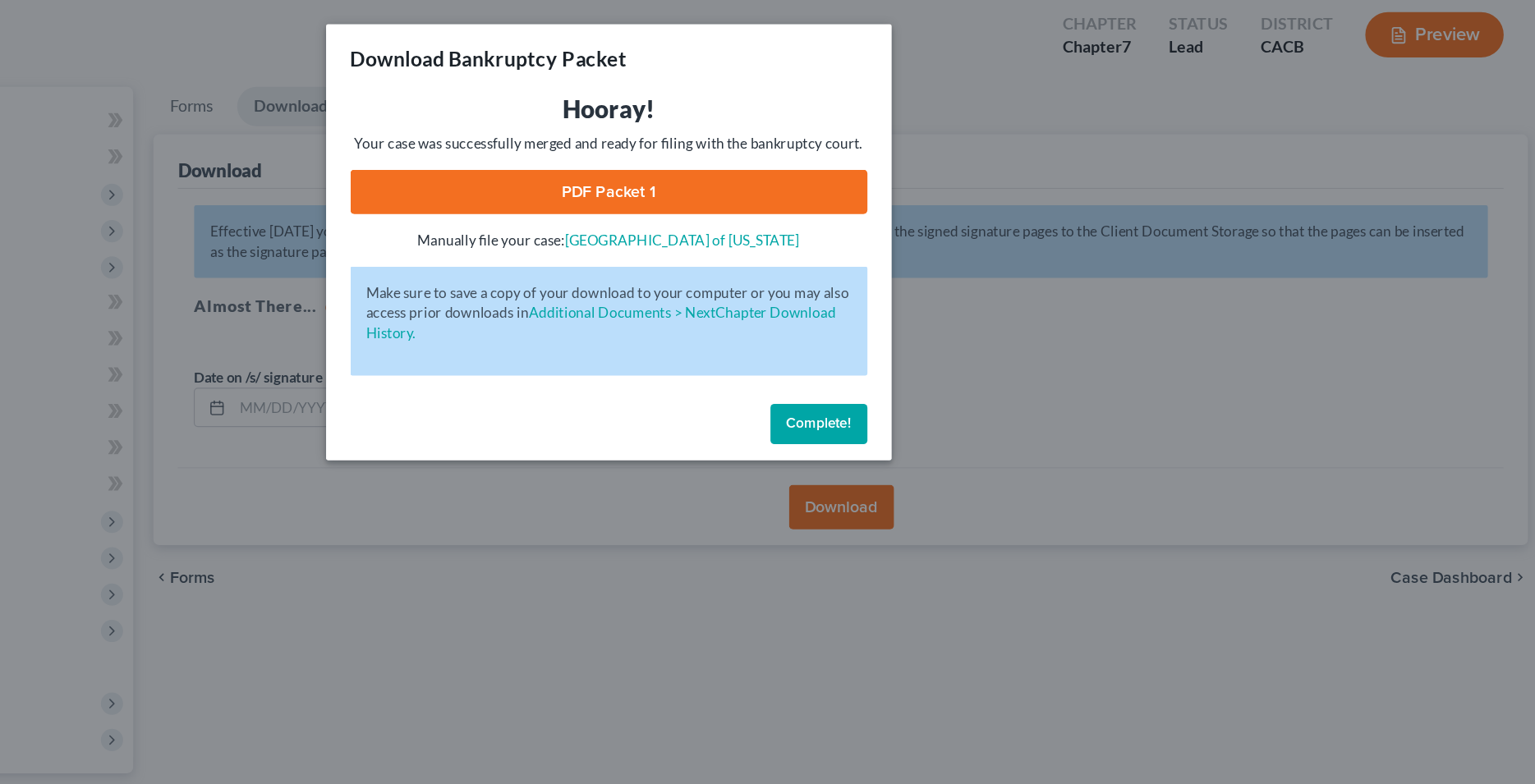
click at [782, 149] on link "PDF Packet 1" at bounding box center [768, 156] width 420 height 36
click at [923, 343] on span "Complete!" at bounding box center [938, 344] width 53 height 14
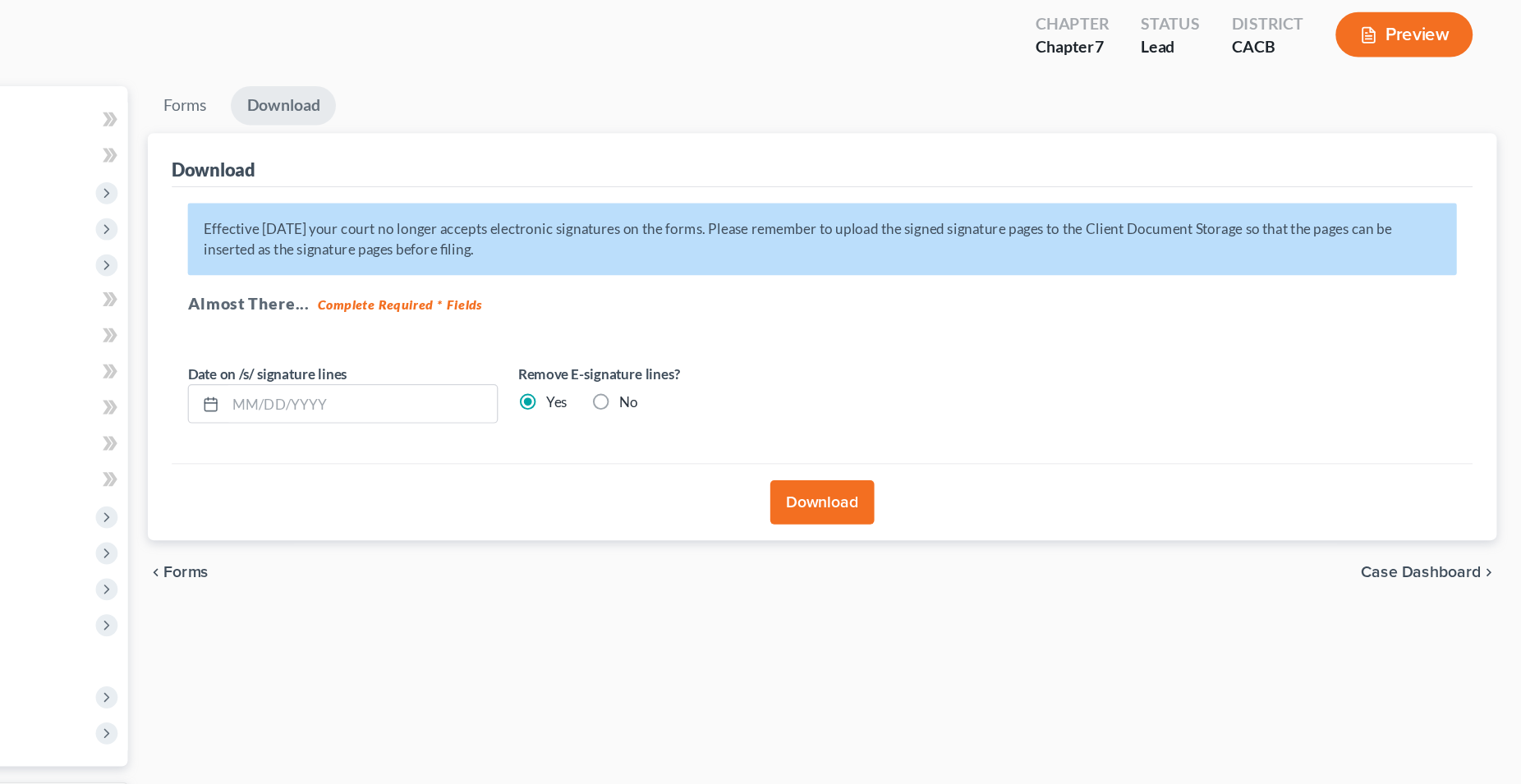
click at [737, 631] on div "Forms Download Forms Forms to Download Select which forms you would like to dow…" at bounding box center [947, 396] width 1124 height 653
